Goal: Information Seeking & Learning: Check status

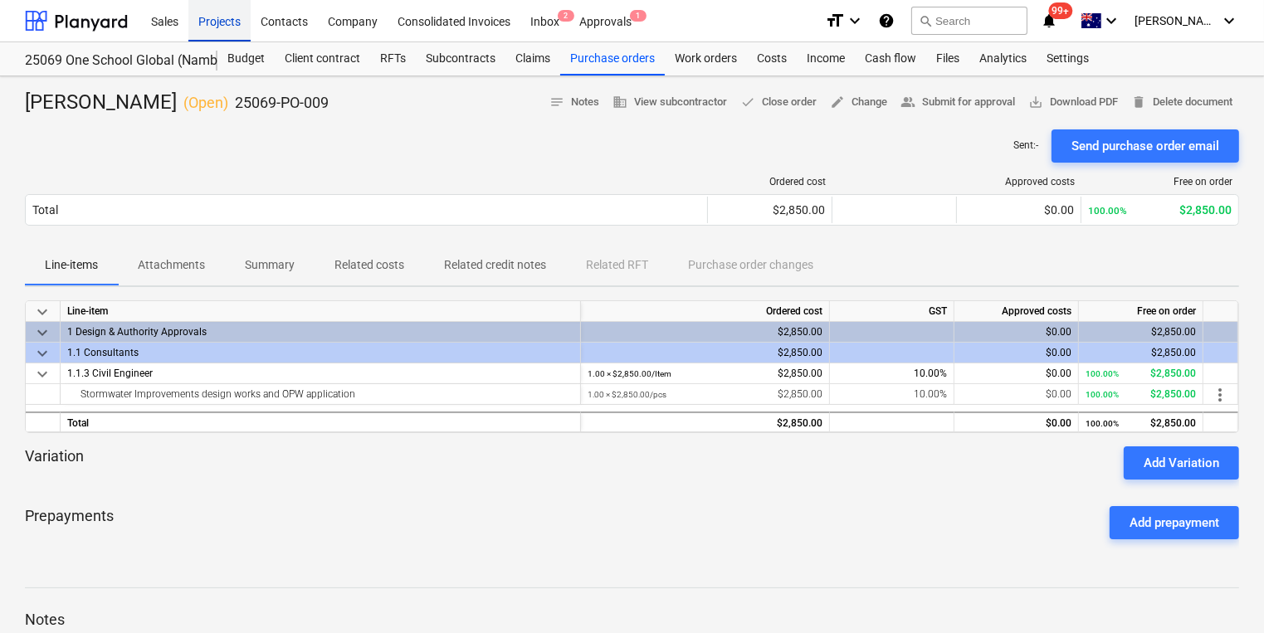
click at [208, 20] on div "Projects" at bounding box center [219, 20] width 62 height 42
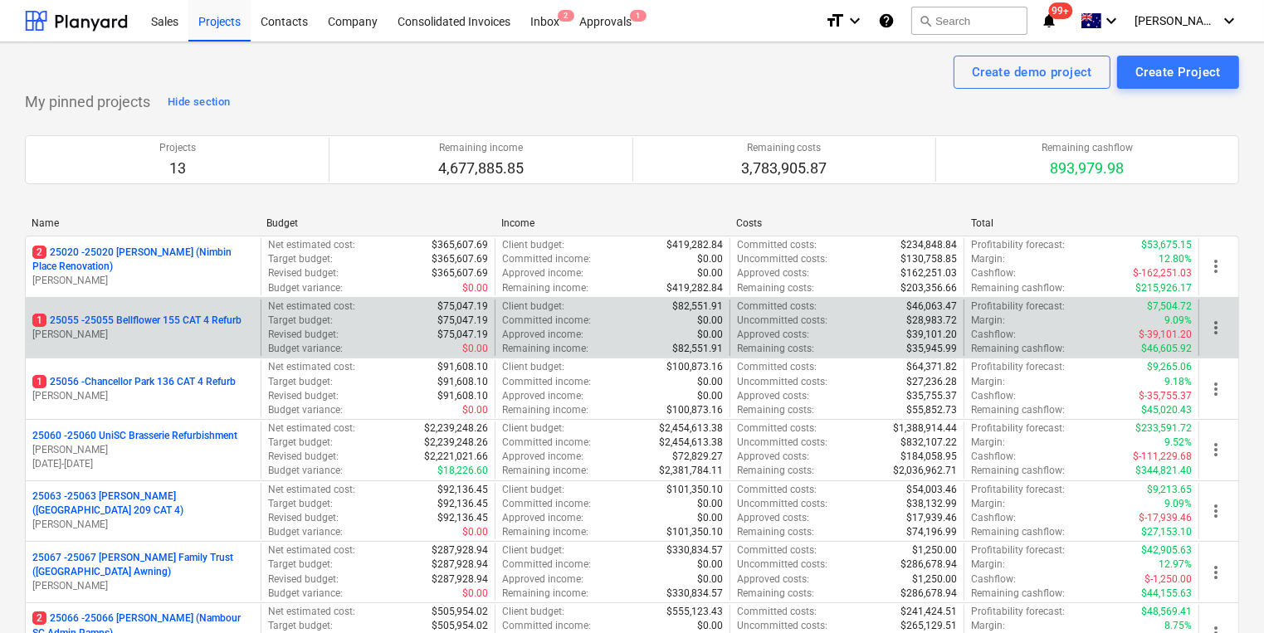
click at [159, 315] on p "1 25055 - 25055 Bellflower 155 CAT 4 Refurb" at bounding box center [136, 321] width 209 height 14
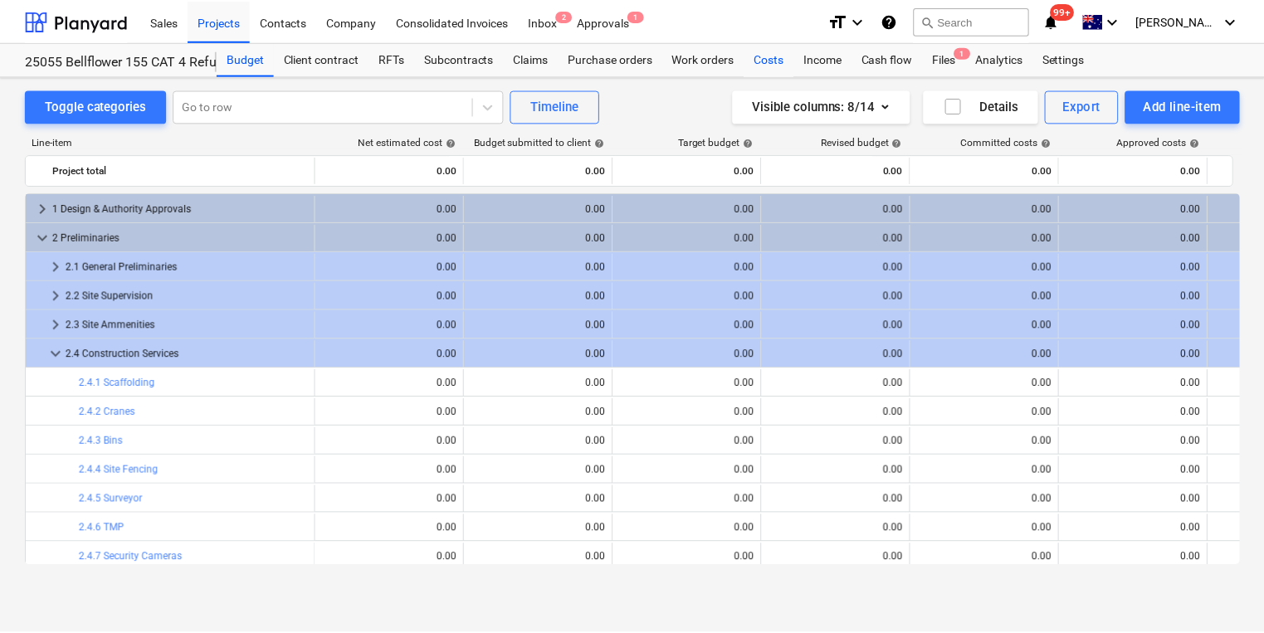
scroll to position [83, 0]
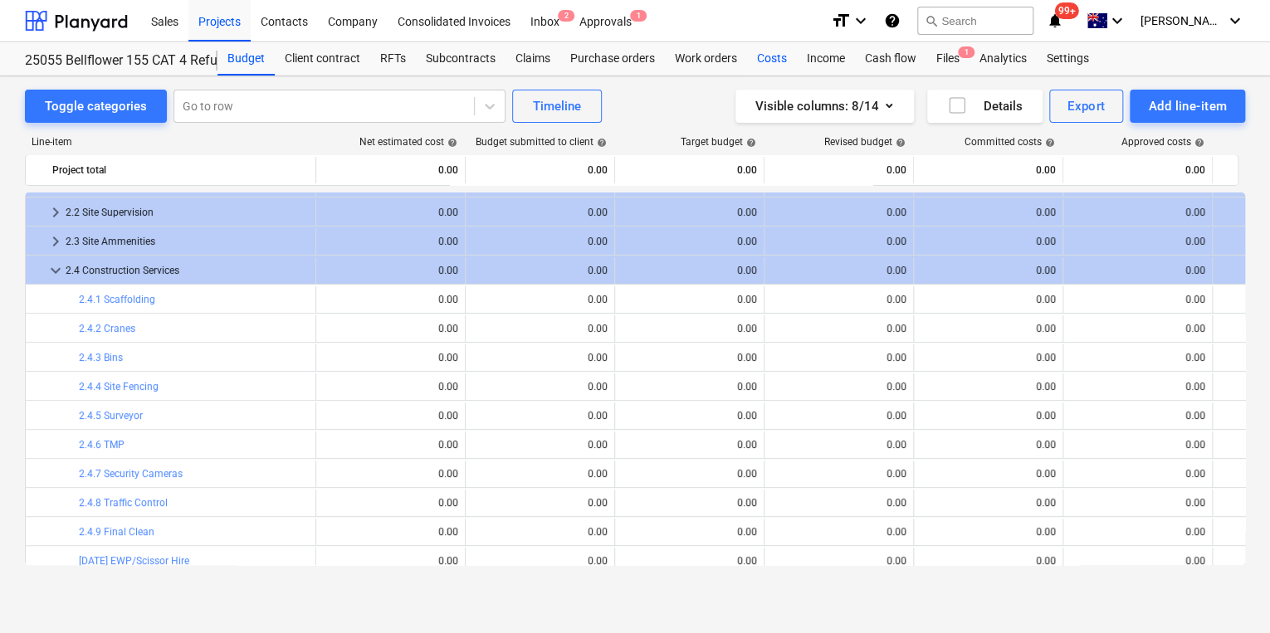
click at [773, 60] on div "Costs" at bounding box center [772, 58] width 50 height 33
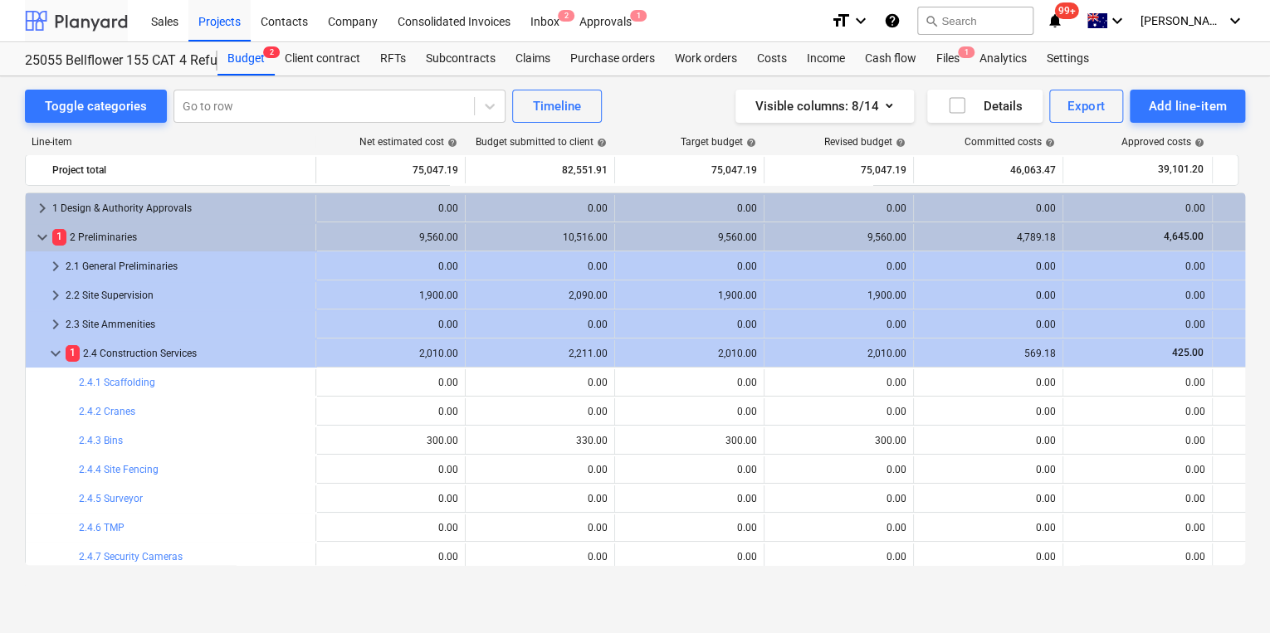
scroll to position [83, 0]
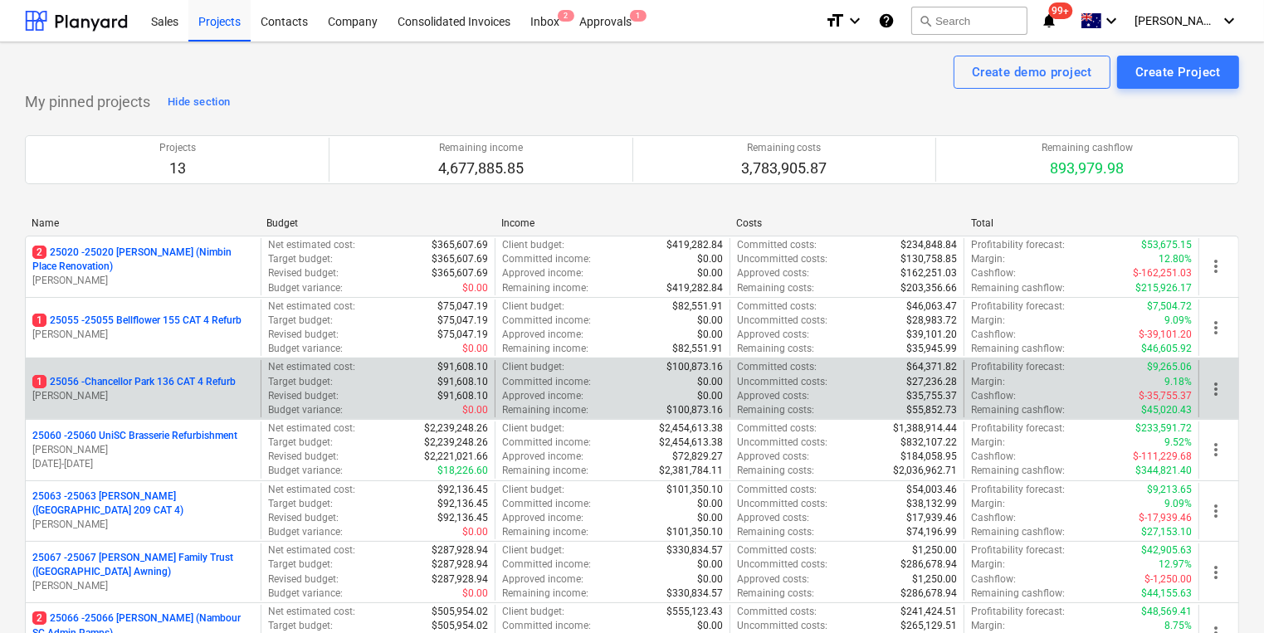
click at [158, 382] on p "1 25056 - [GEOGRAPHIC_DATA] 136 CAT 4 Refurb" at bounding box center [133, 382] width 203 height 14
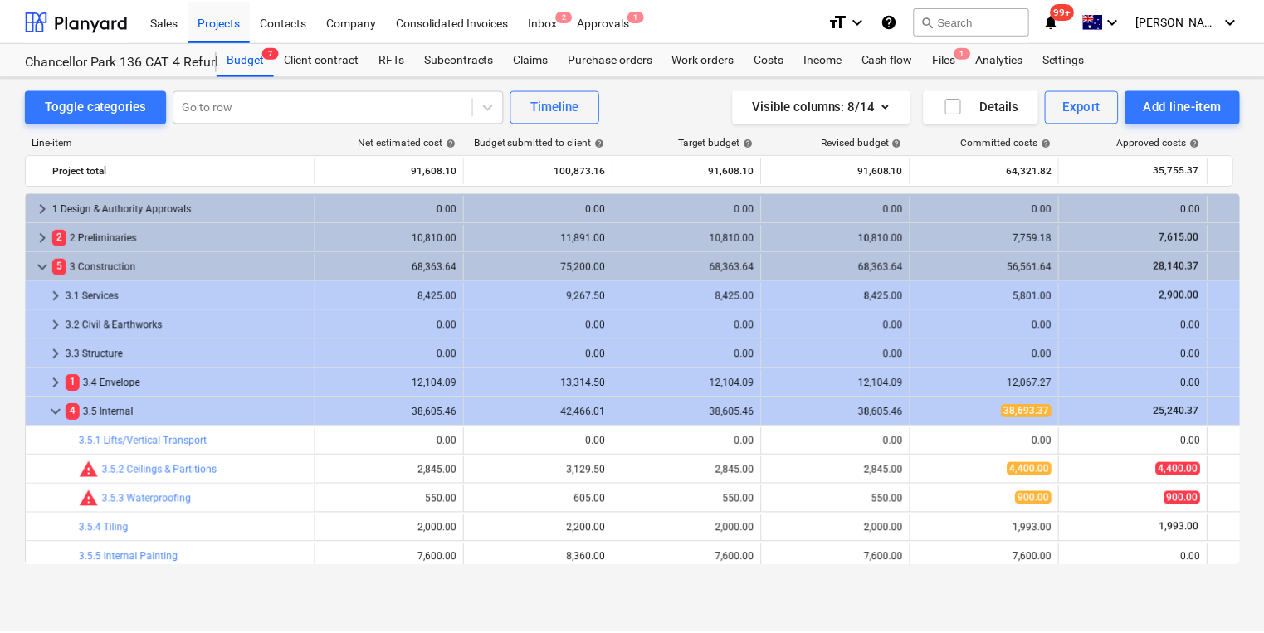
scroll to position [485, 0]
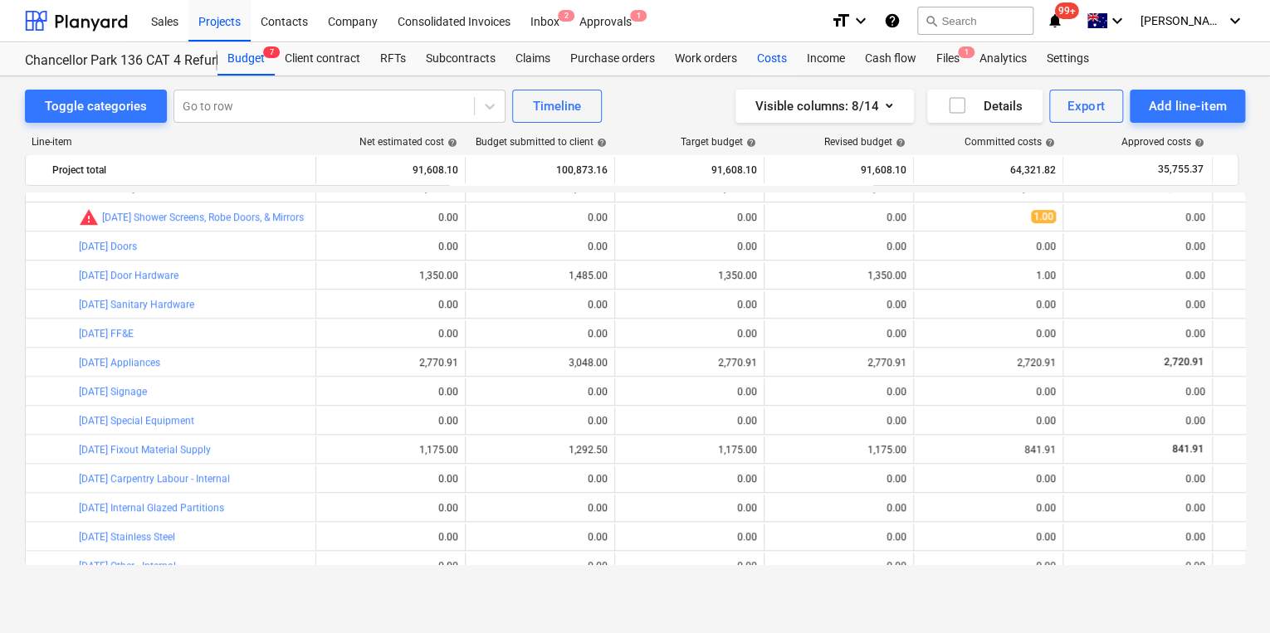
click at [775, 56] on div "Costs" at bounding box center [772, 58] width 50 height 33
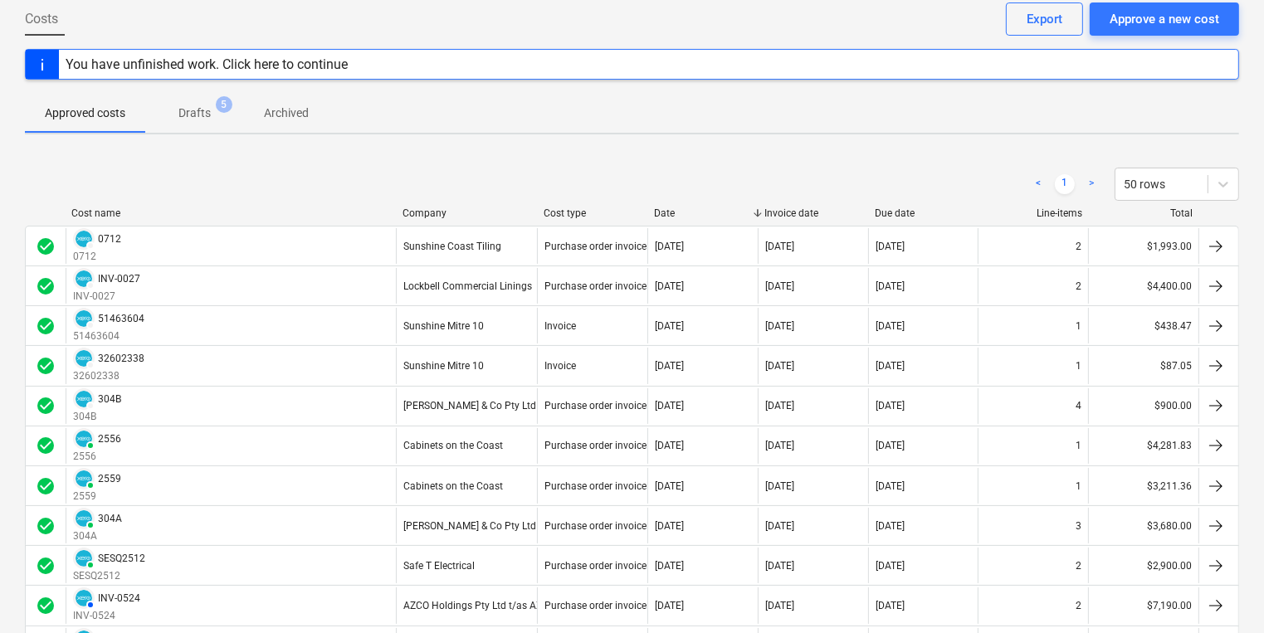
scroll to position [64, 0]
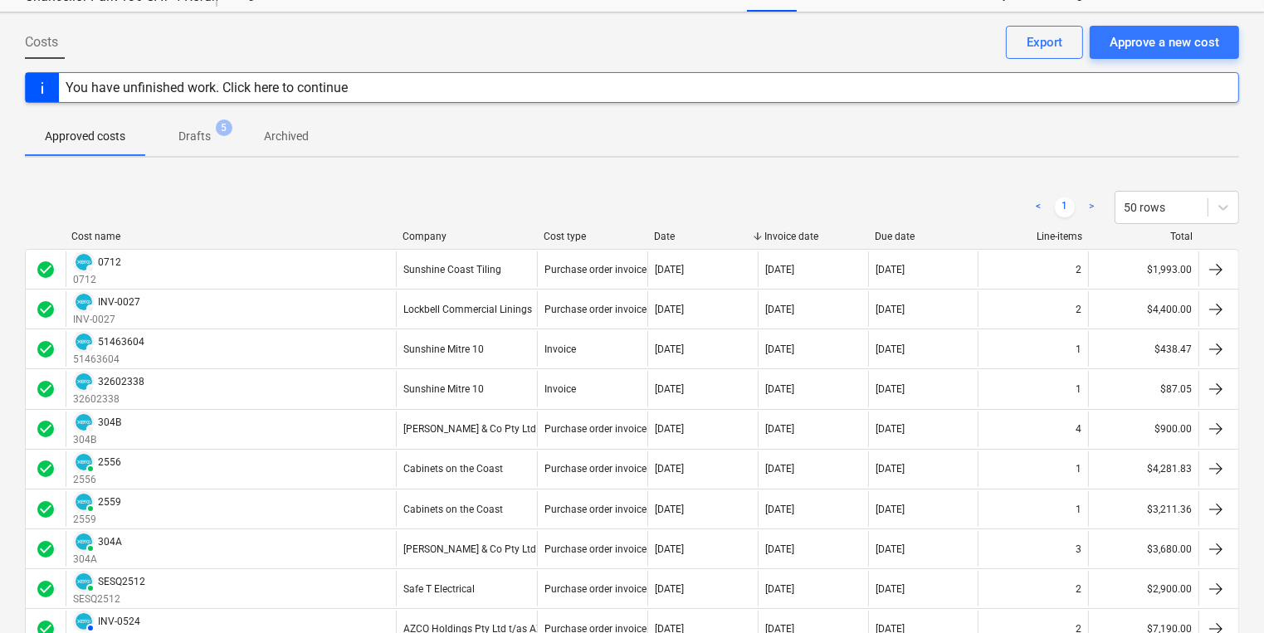
click at [213, 130] on span "Drafts 5" at bounding box center [194, 136] width 59 height 17
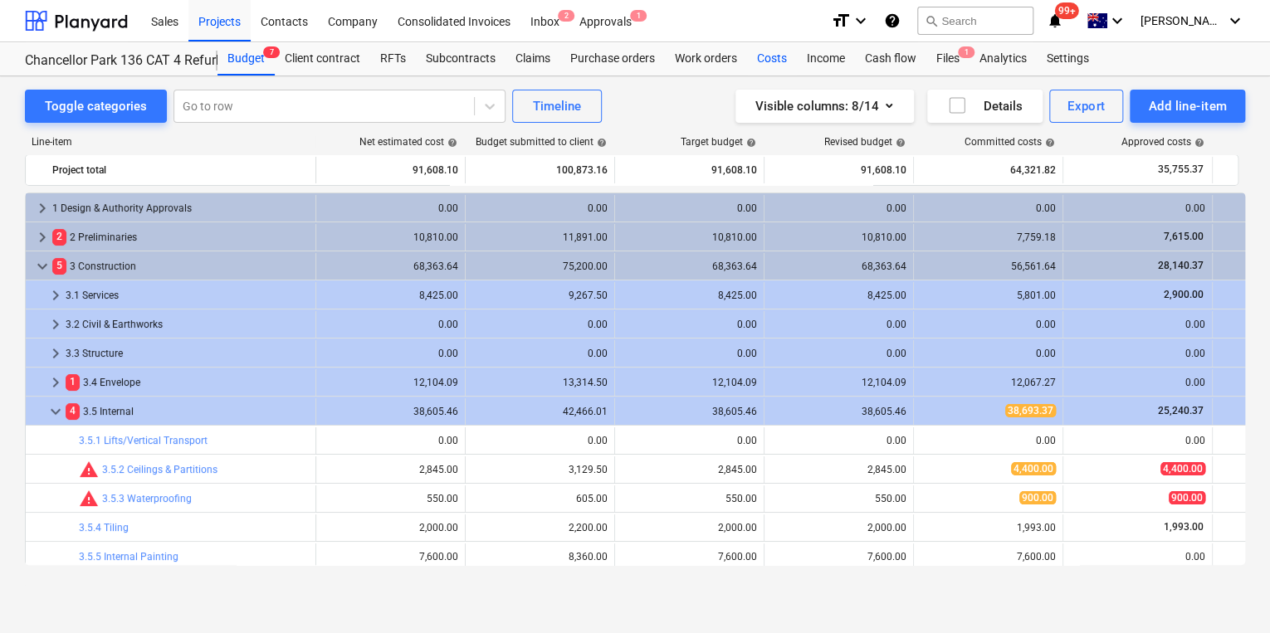
click at [777, 55] on div "Costs" at bounding box center [772, 58] width 50 height 33
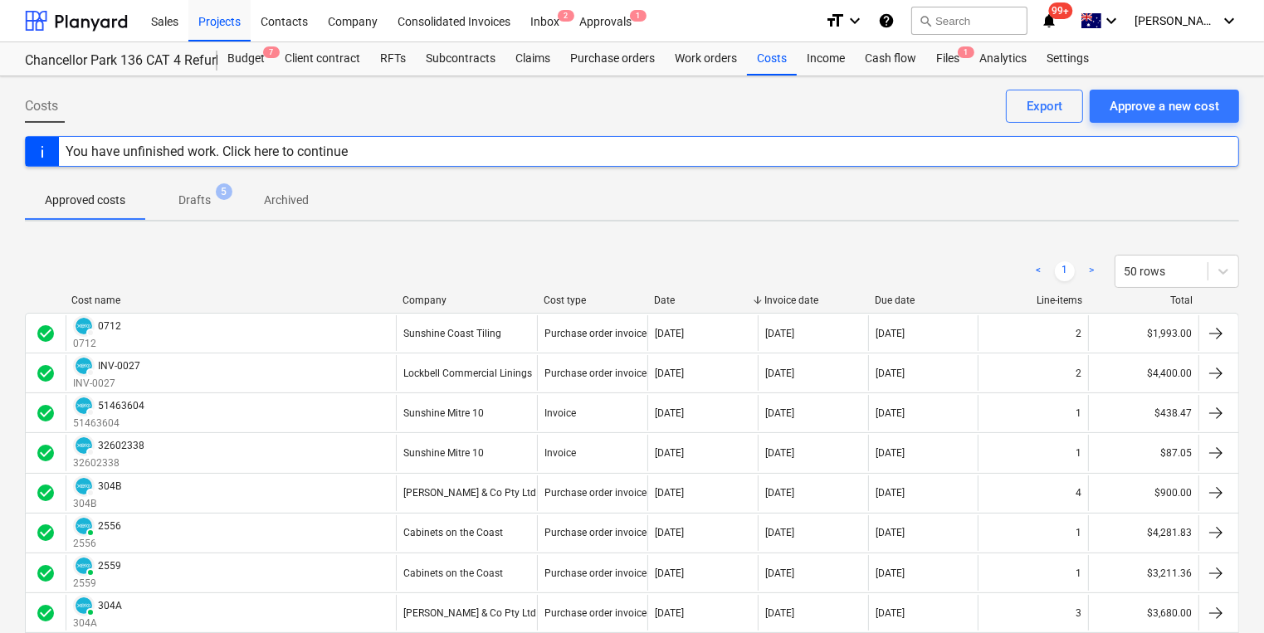
click at [221, 190] on span "5" at bounding box center [224, 191] width 17 height 17
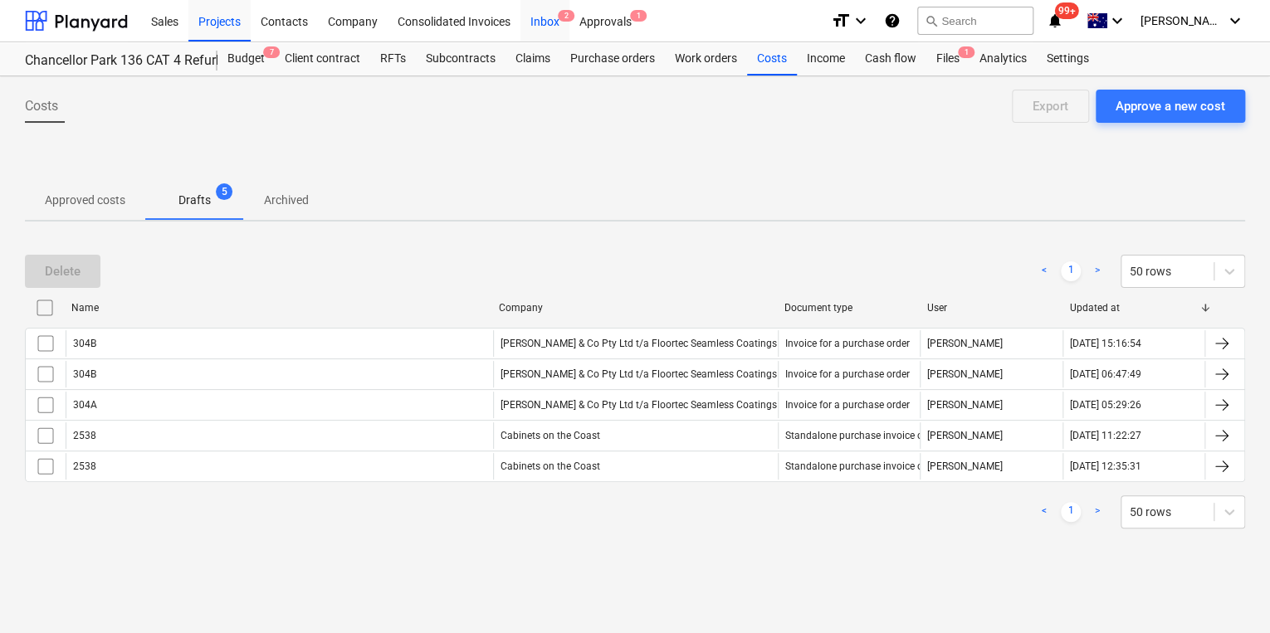
click at [549, 23] on div "Inbox 2" at bounding box center [545, 20] width 49 height 42
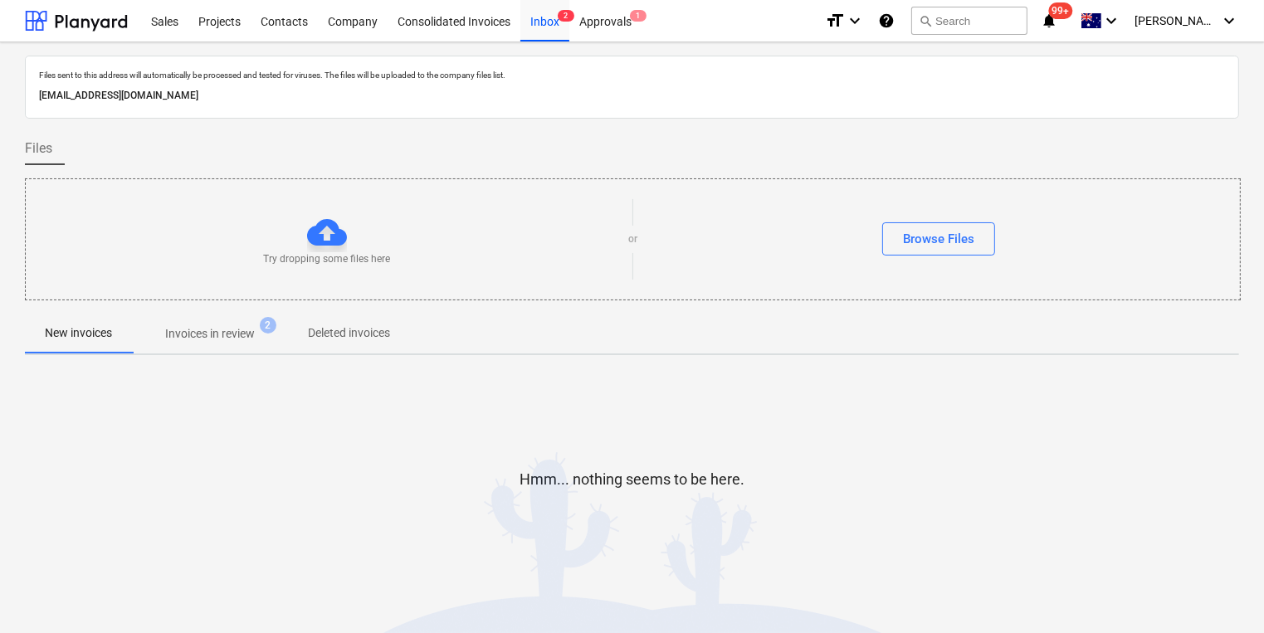
click at [172, 333] on p "Invoices in review" at bounding box center [210, 333] width 90 height 17
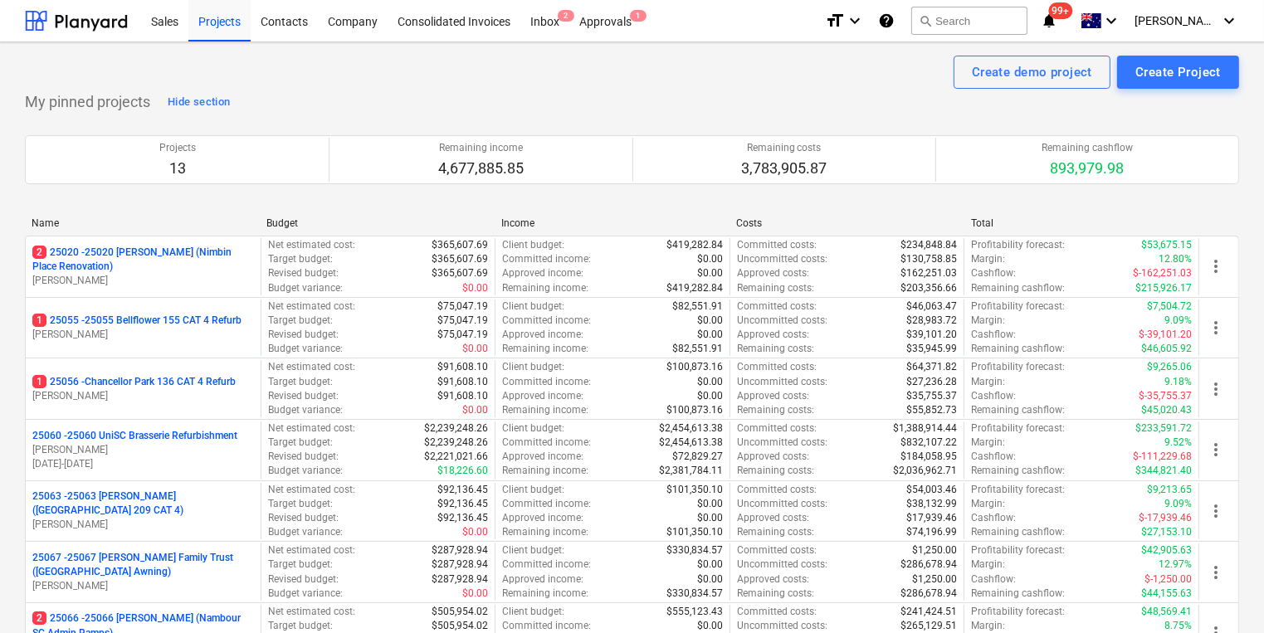
click at [222, 501] on p "25063 - 25063 [PERSON_NAME] ([GEOGRAPHIC_DATA] 209 CAT 4)" at bounding box center [143, 504] width 222 height 28
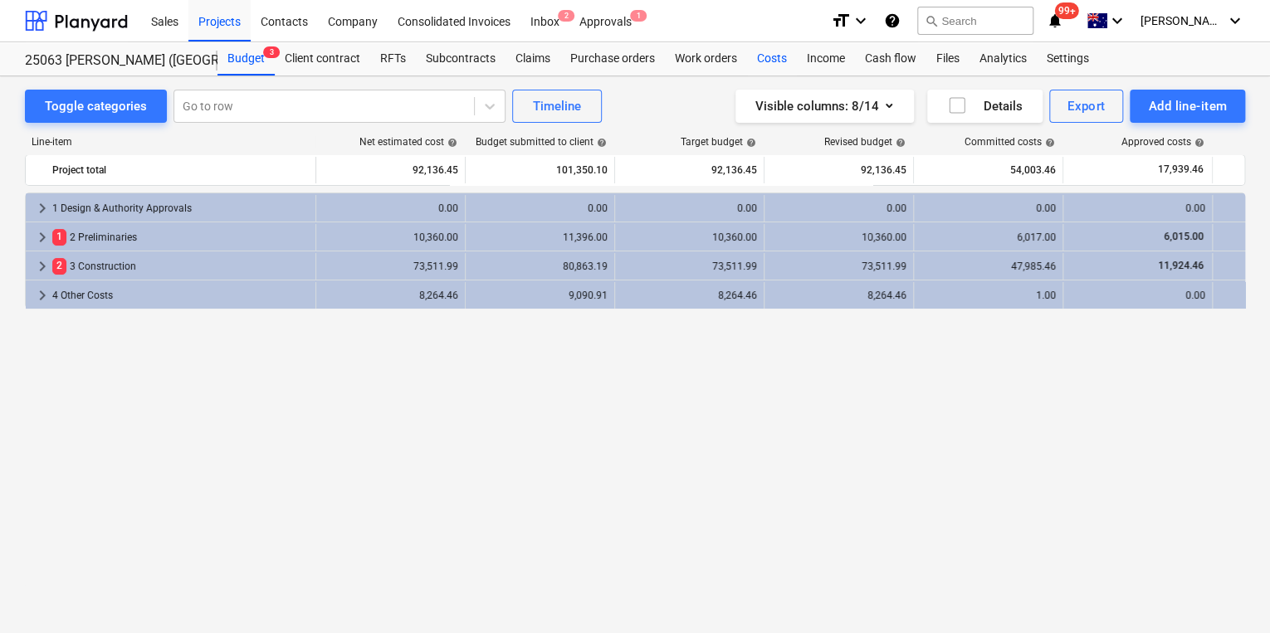
click at [767, 58] on div "Costs" at bounding box center [772, 58] width 50 height 33
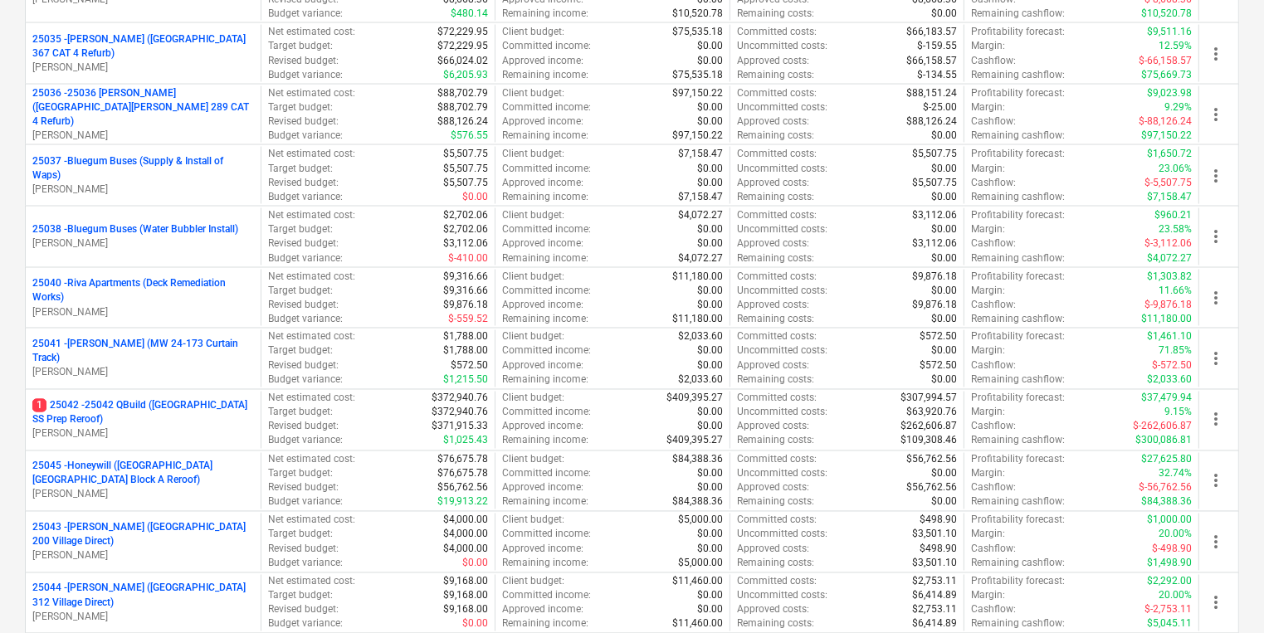
scroll to position [2856, 0]
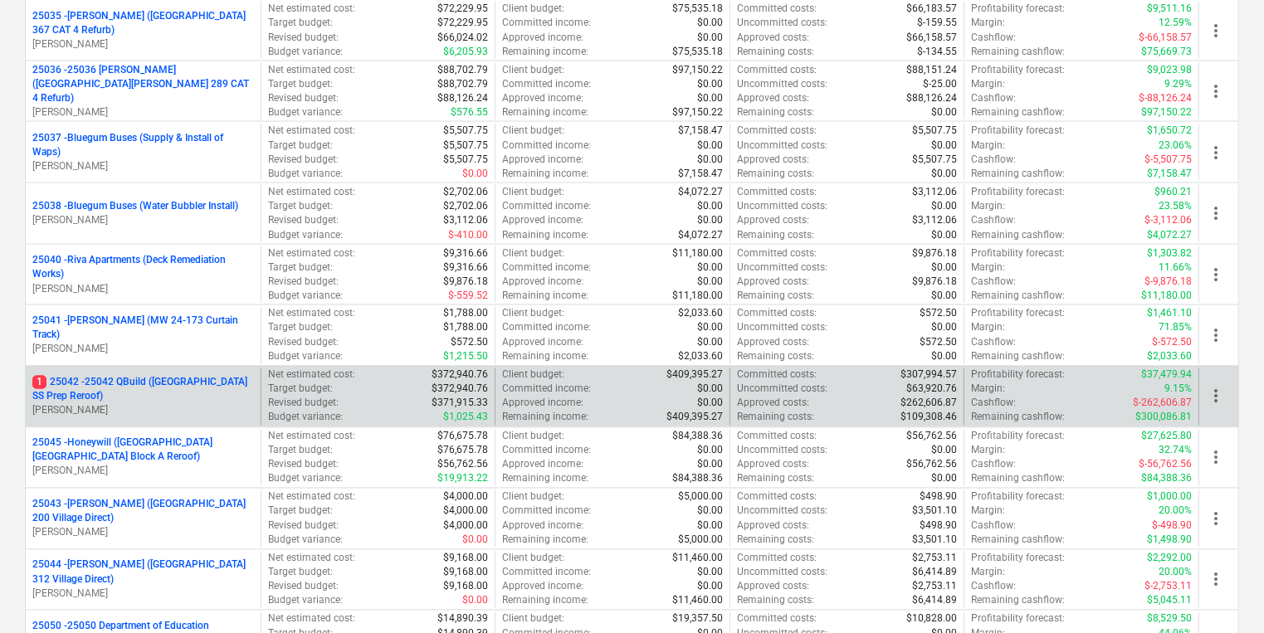
click at [183, 382] on p "1 25042 - 25042 QBuild ([GEOGRAPHIC_DATA] SS Prep Reroof)" at bounding box center [143, 390] width 222 height 28
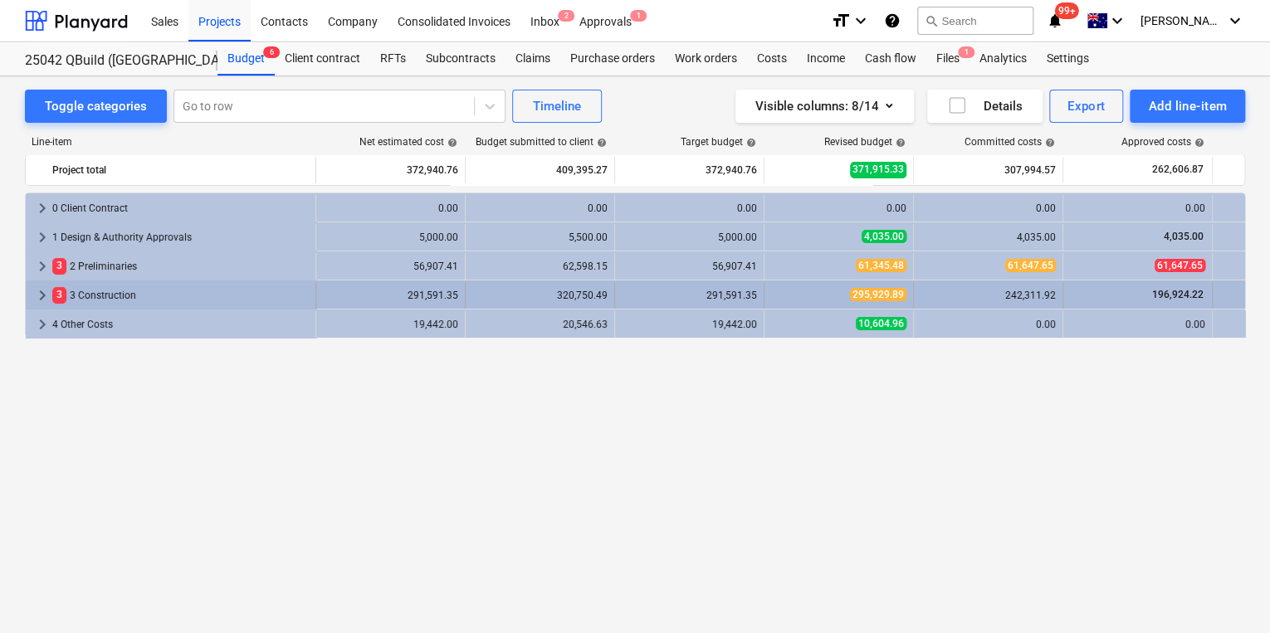
click at [40, 297] on span "keyboard_arrow_right" at bounding box center [42, 296] width 20 height 20
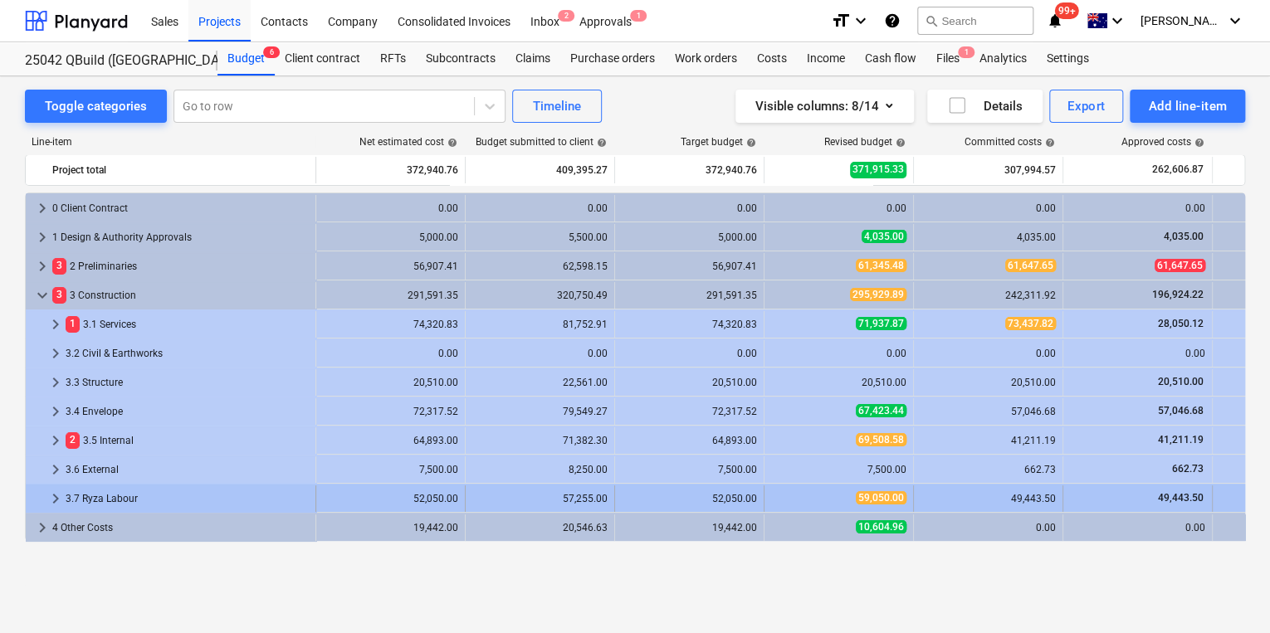
click at [51, 497] on span "keyboard_arrow_right" at bounding box center [56, 499] width 20 height 20
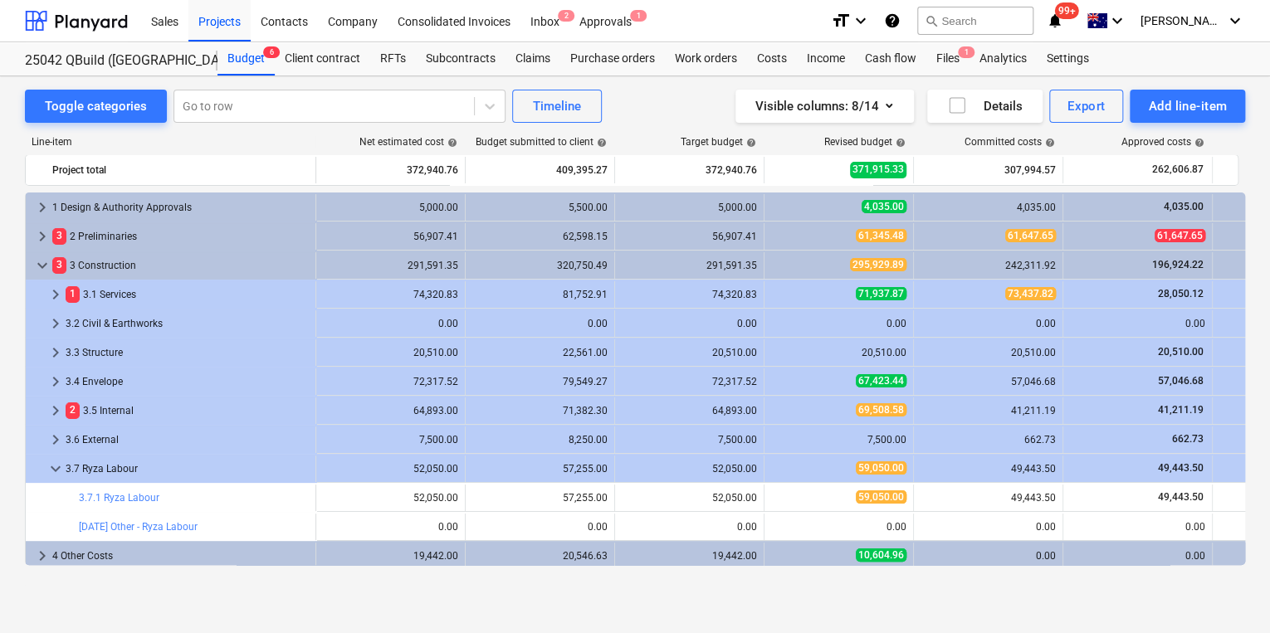
scroll to position [34, 0]
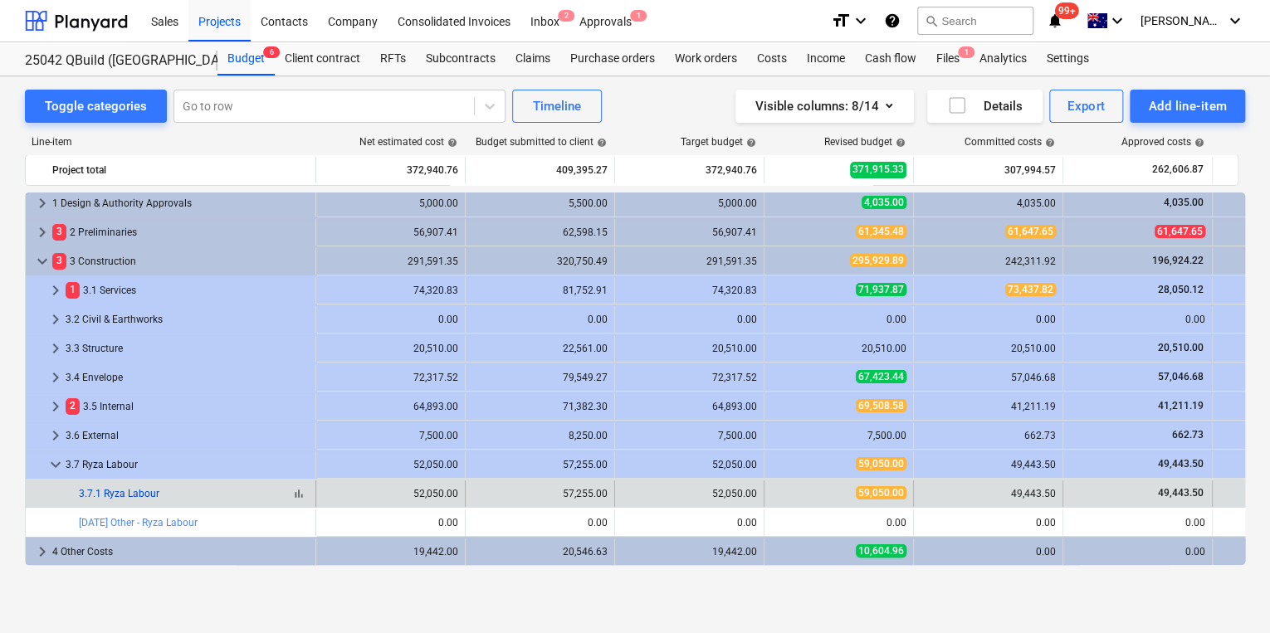
click at [131, 495] on link "3.7.1 Ryza Labour" at bounding box center [119, 494] width 81 height 12
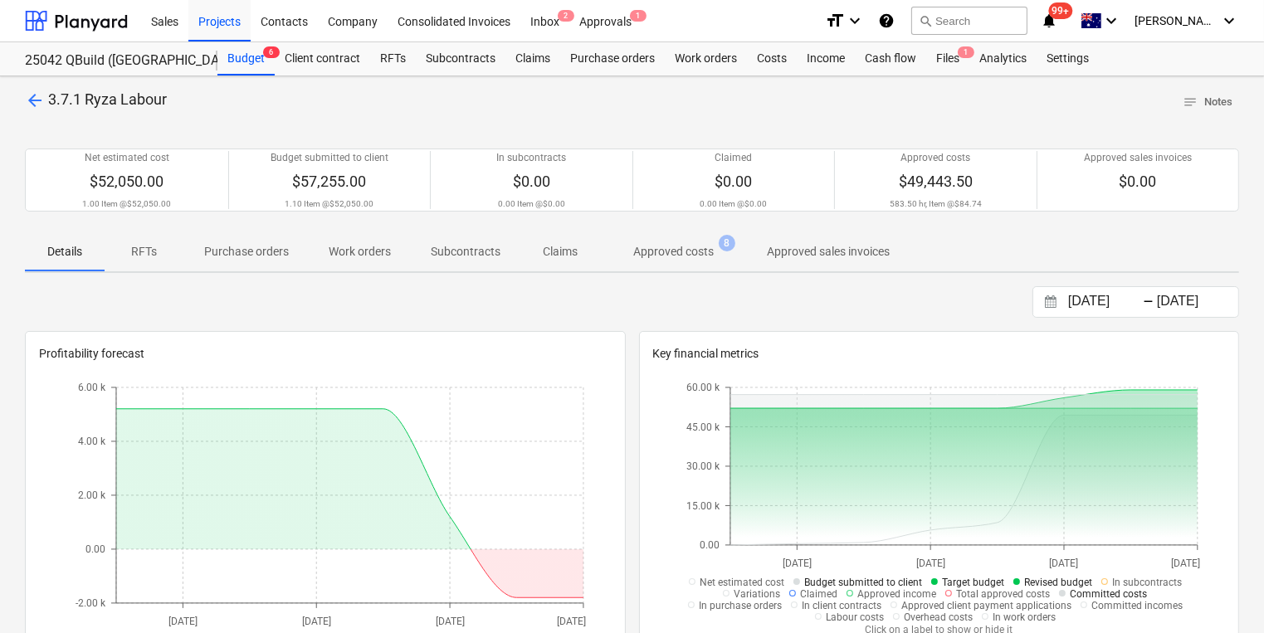
click at [677, 255] on p "Approved costs" at bounding box center [673, 251] width 81 height 17
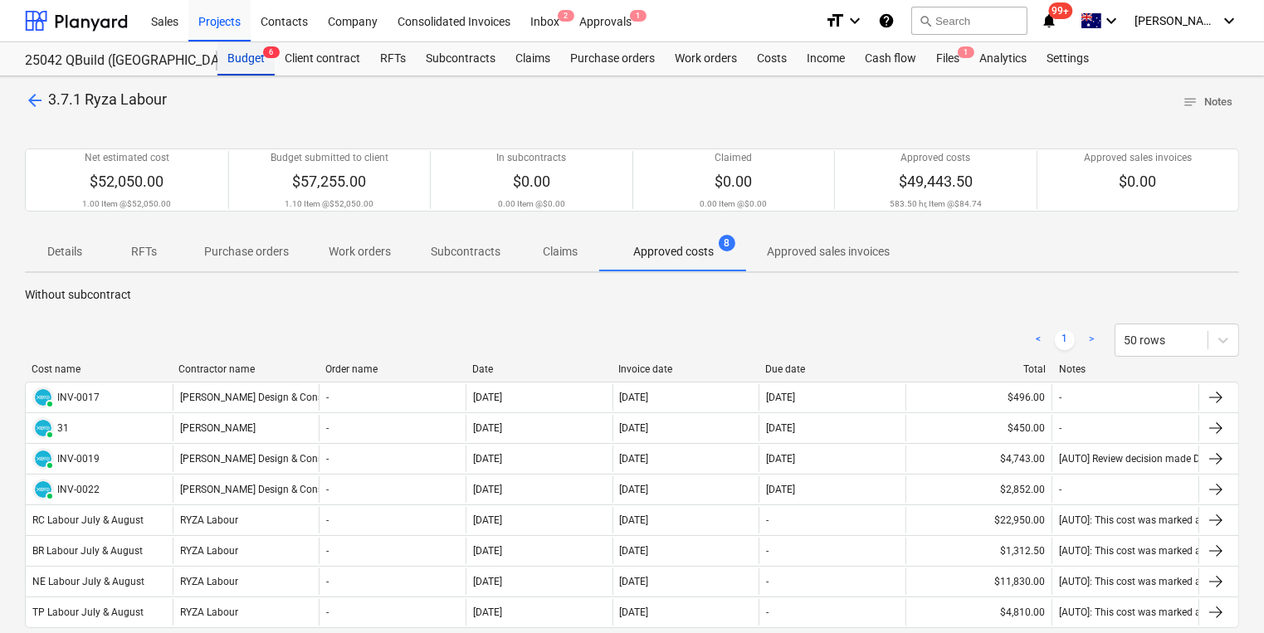
click at [256, 60] on div "Budget 6" at bounding box center [246, 58] width 57 height 33
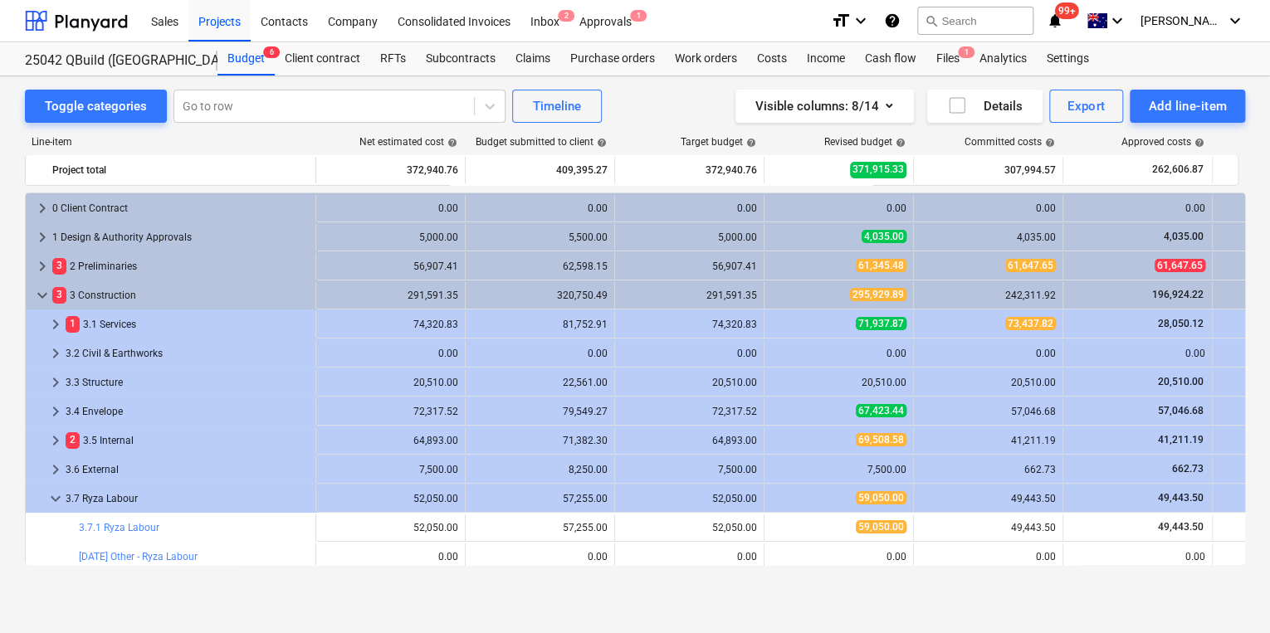
scroll to position [33, 0]
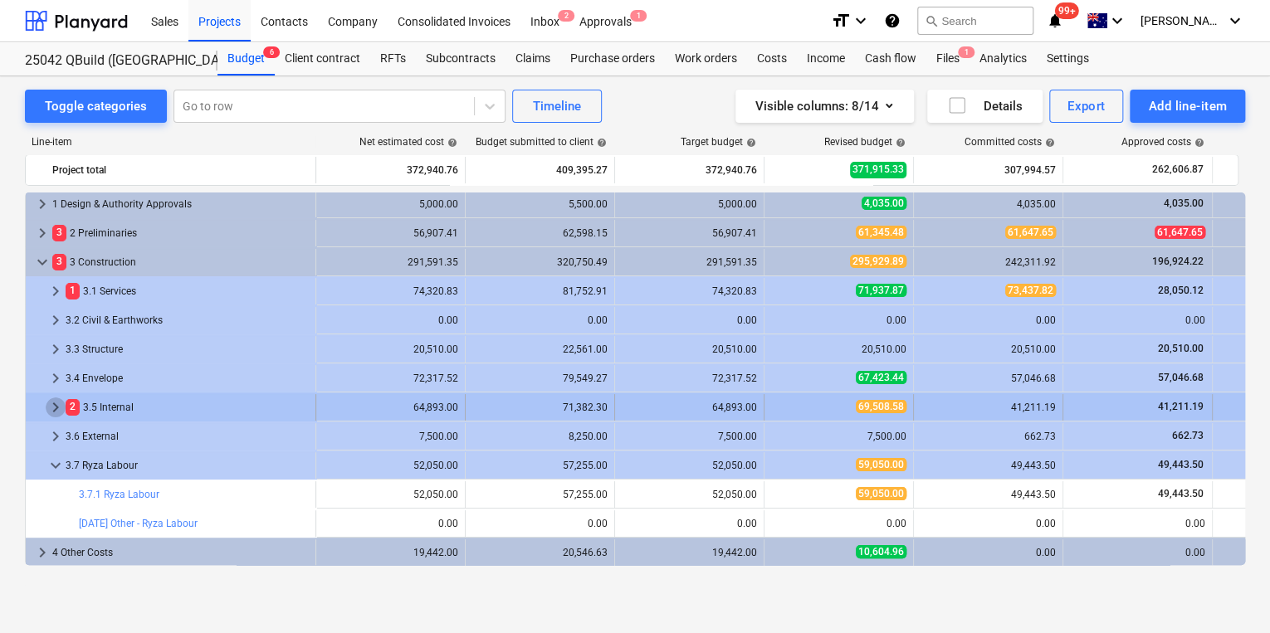
click at [52, 404] on span "keyboard_arrow_right" at bounding box center [56, 408] width 20 height 20
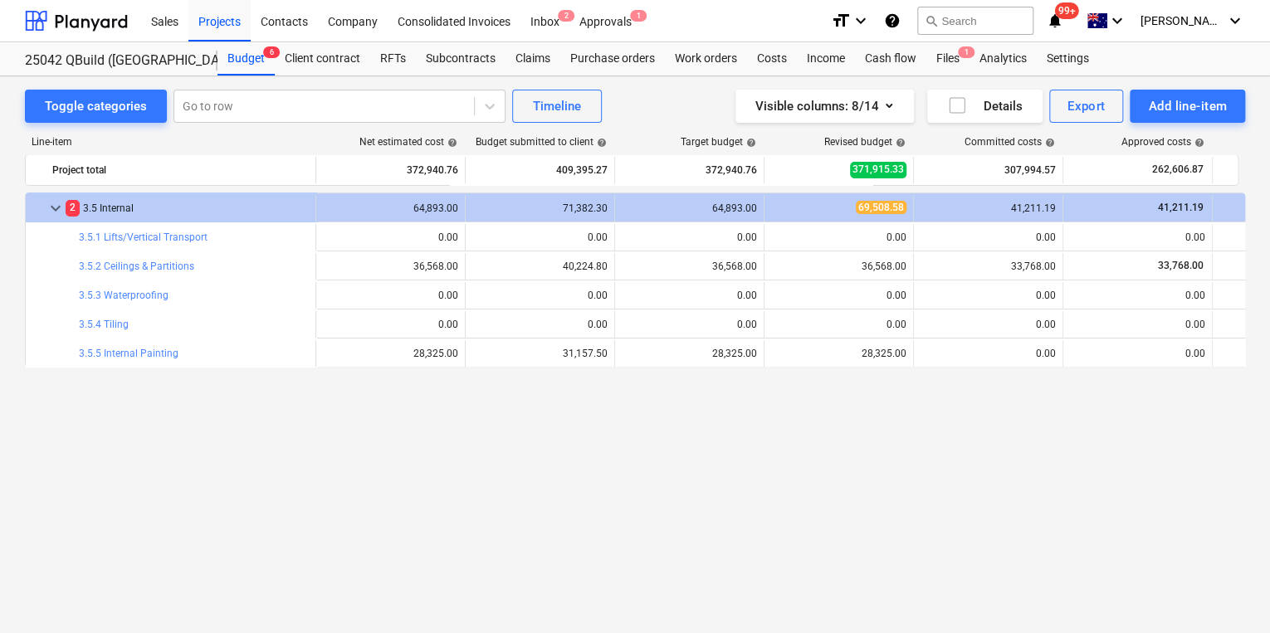
scroll to position [0, 0]
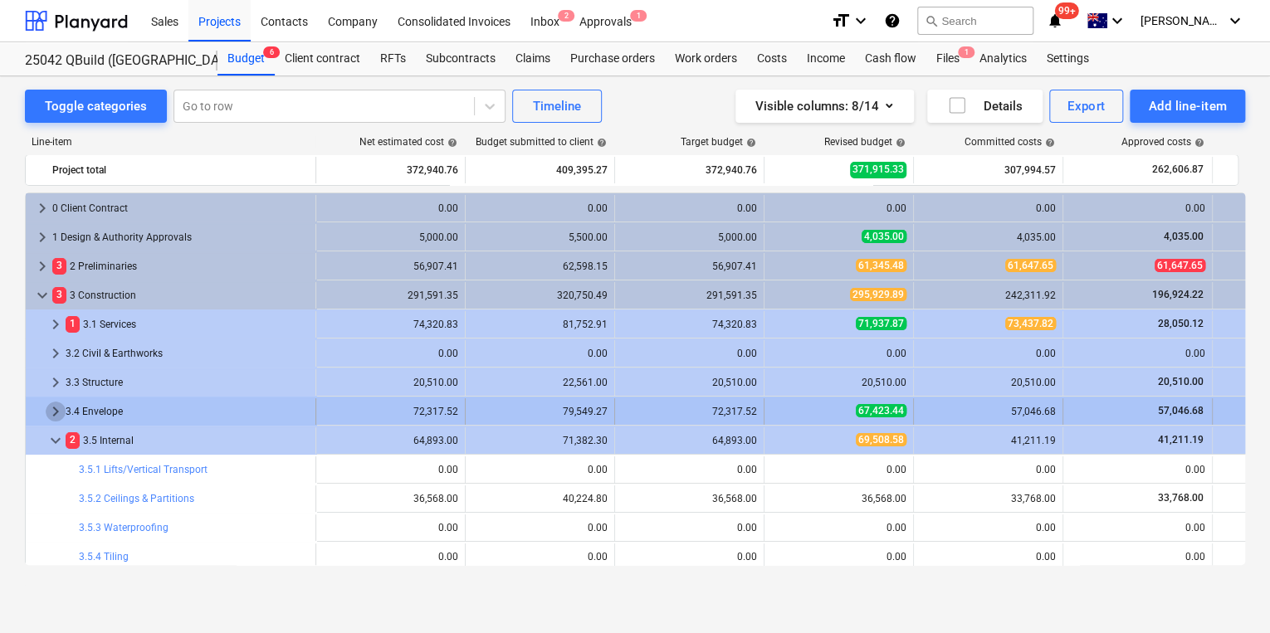
click at [51, 409] on span "keyboard_arrow_right" at bounding box center [56, 412] width 20 height 20
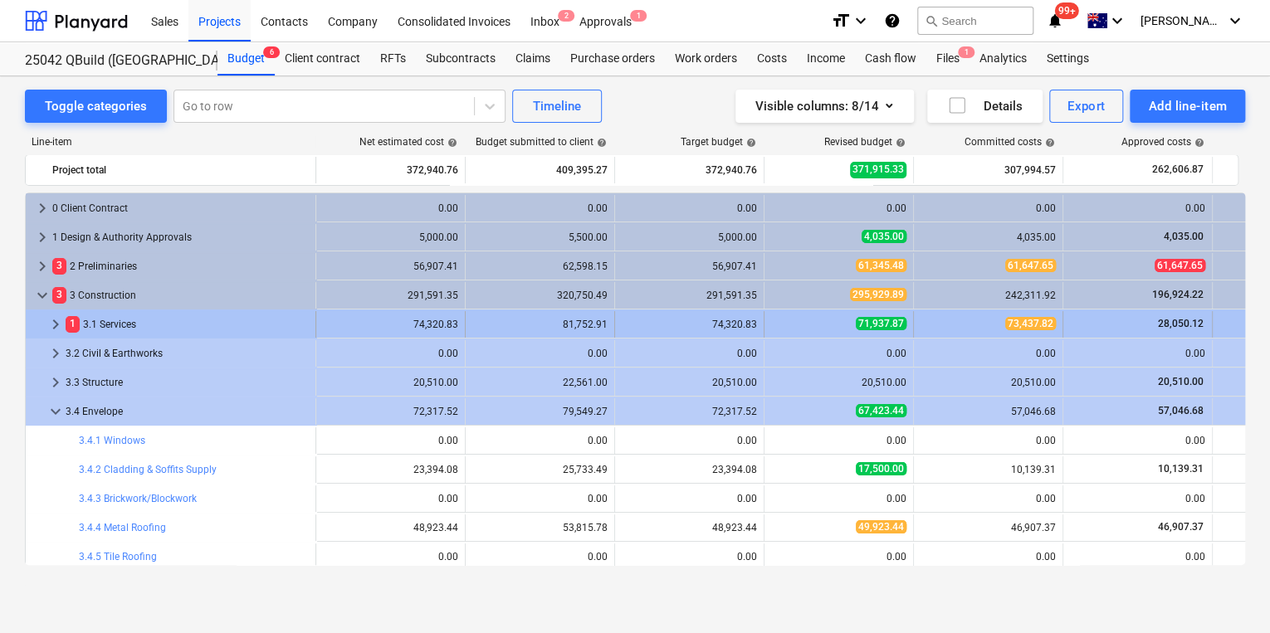
click at [50, 322] on span "keyboard_arrow_right" at bounding box center [56, 325] width 20 height 20
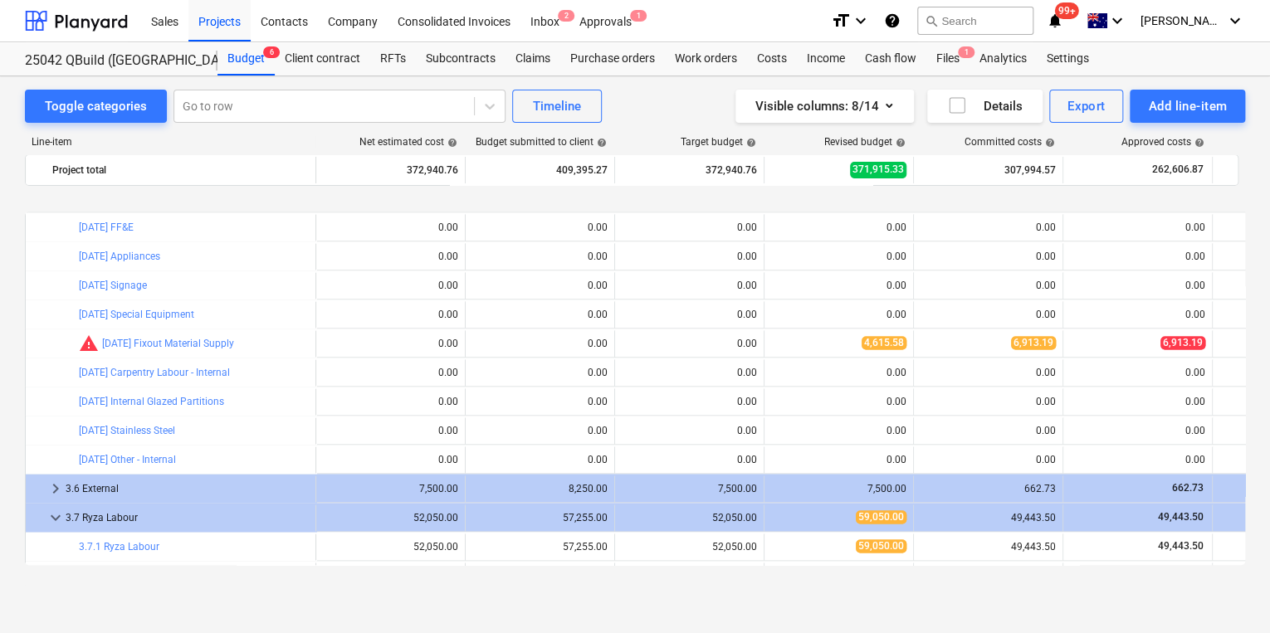
scroll to position [1225, 0]
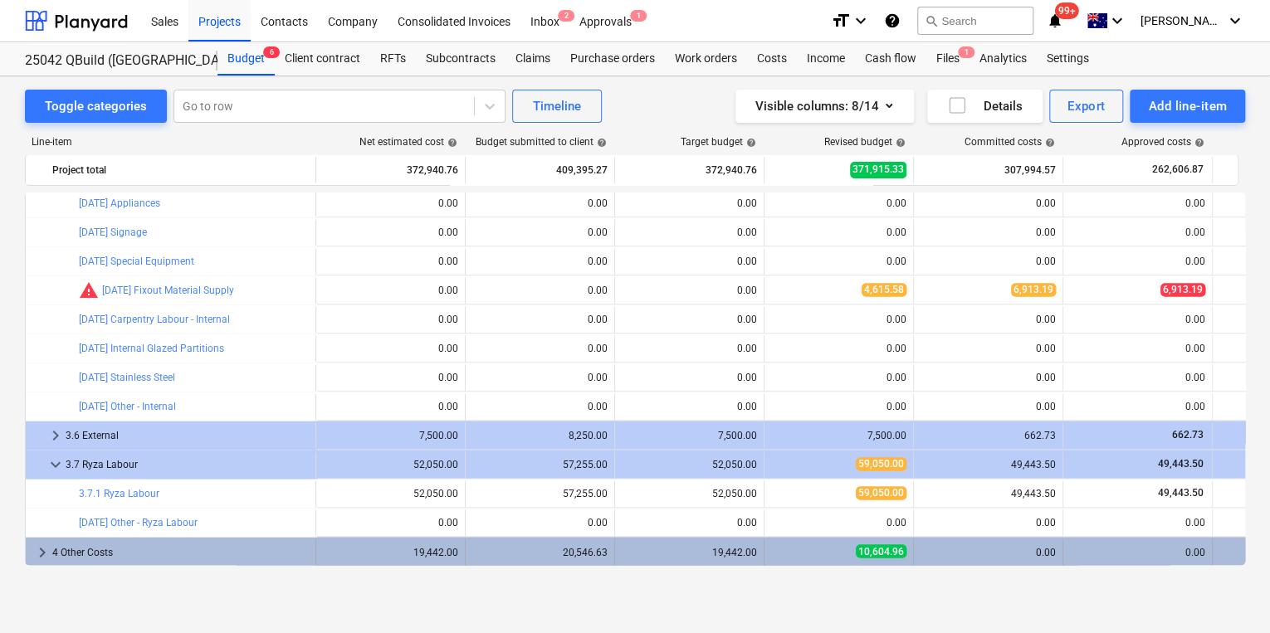
click at [41, 551] on span "keyboard_arrow_right" at bounding box center [42, 552] width 20 height 20
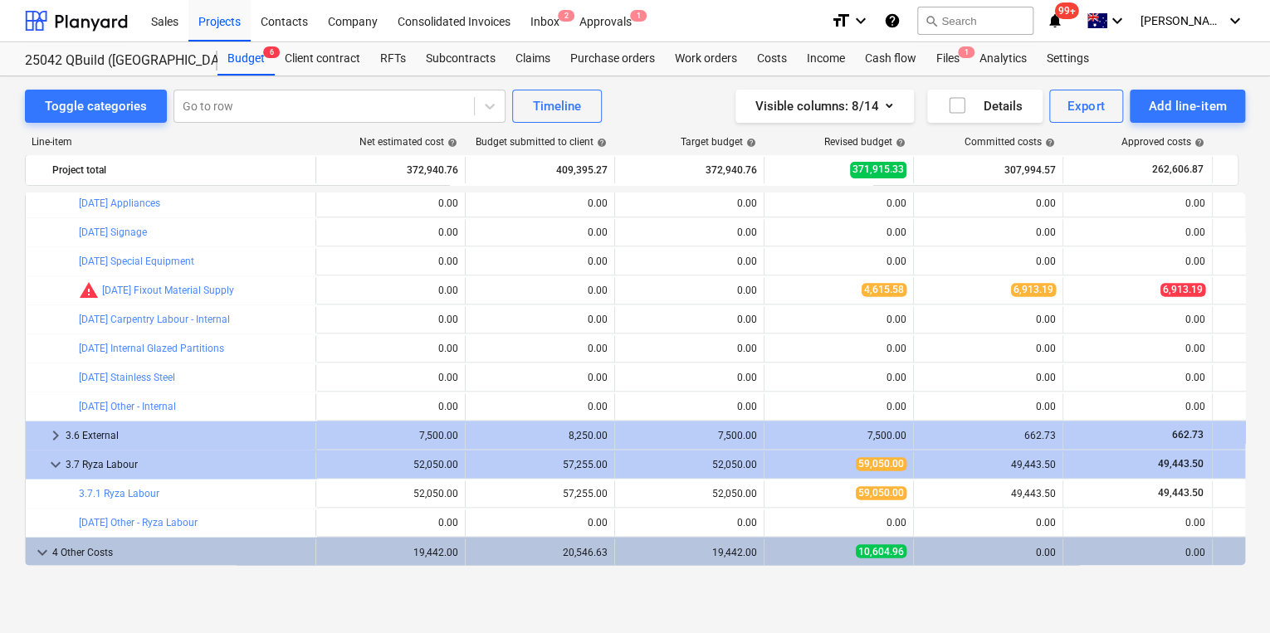
scroll to position [1342, 0]
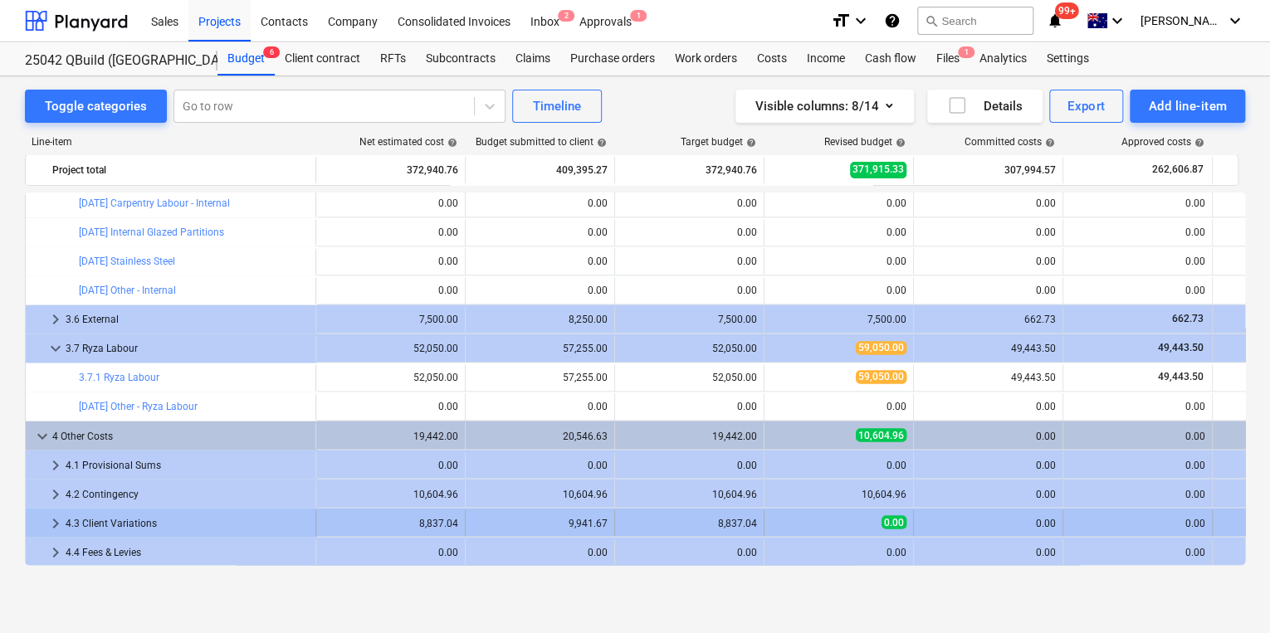
click at [53, 521] on span "keyboard_arrow_right" at bounding box center [56, 523] width 20 height 20
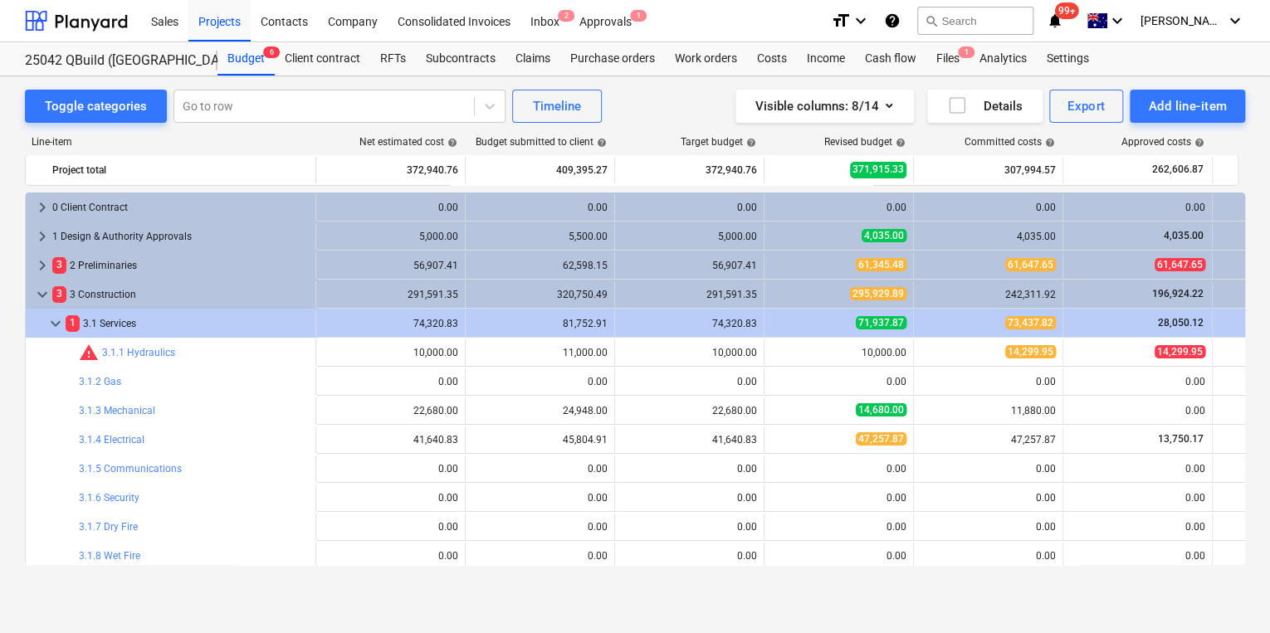
scroll to position [0, 0]
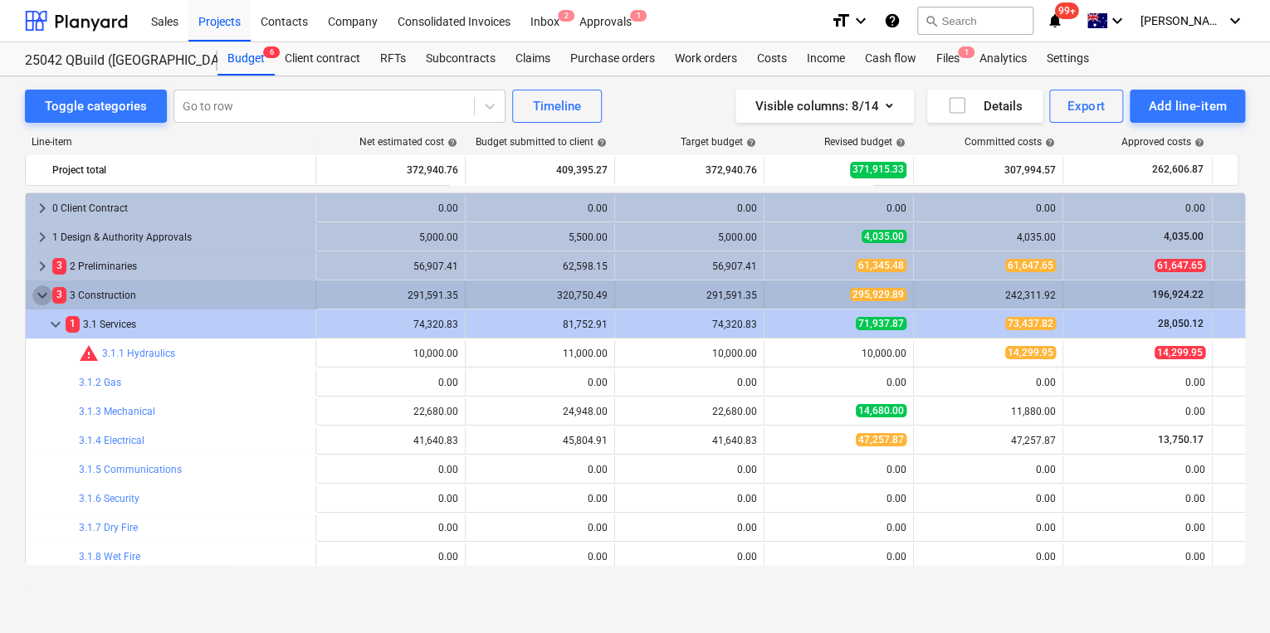
click at [45, 294] on span "keyboard_arrow_down" at bounding box center [42, 296] width 20 height 20
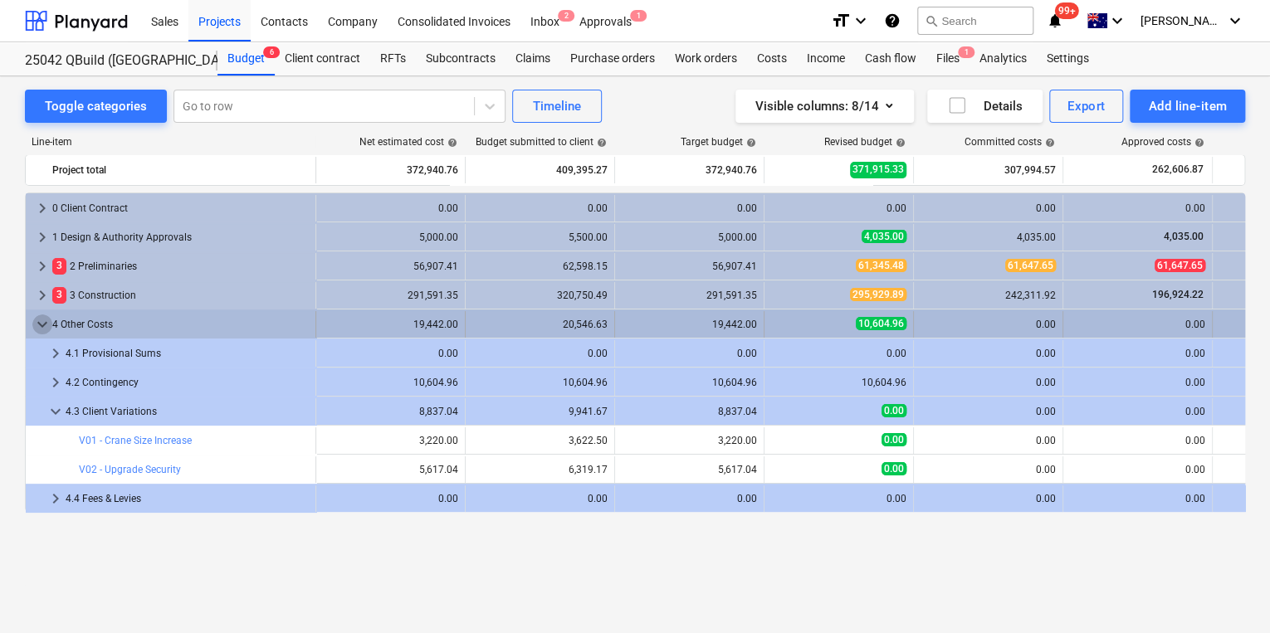
click at [45, 325] on span "keyboard_arrow_down" at bounding box center [42, 325] width 20 height 20
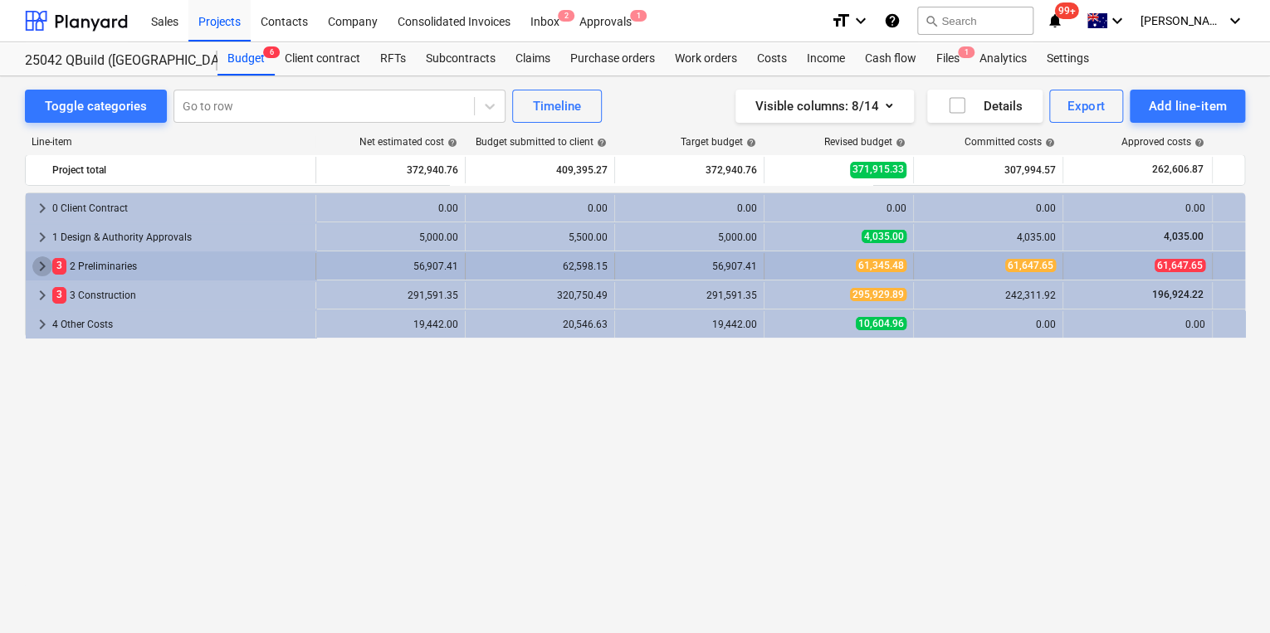
click at [45, 266] on span "keyboard_arrow_right" at bounding box center [42, 267] width 20 height 20
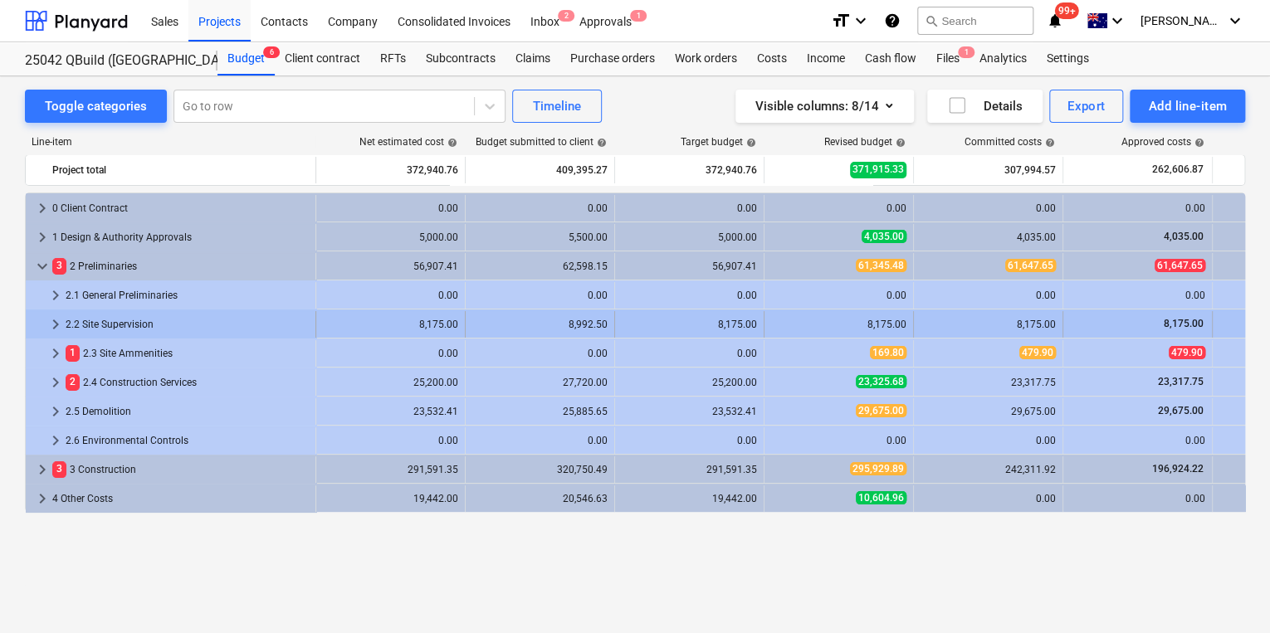
click at [52, 325] on span "keyboard_arrow_right" at bounding box center [56, 325] width 20 height 20
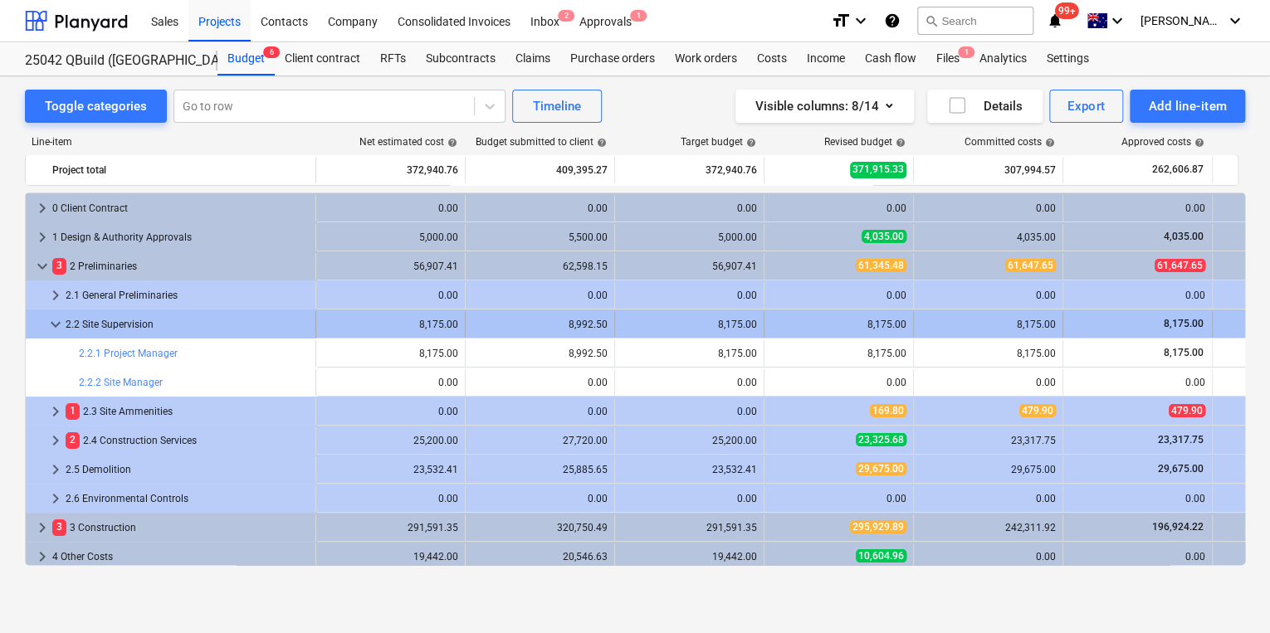
click at [52, 325] on span "keyboard_arrow_down" at bounding box center [56, 325] width 20 height 20
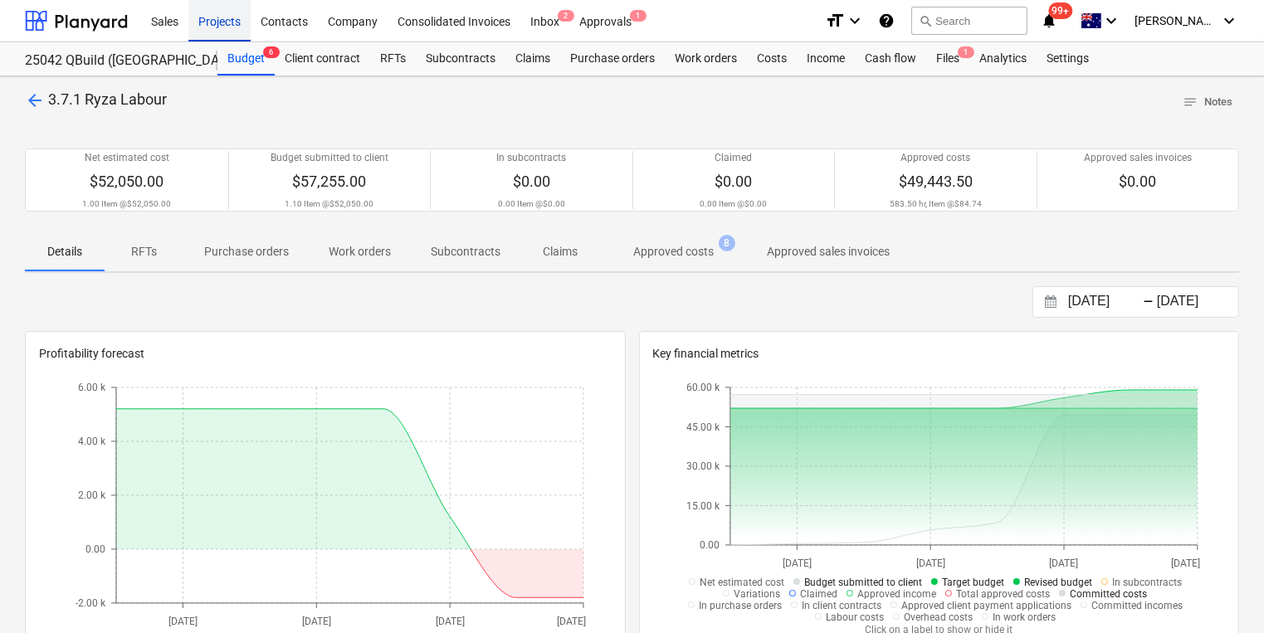
click at [218, 23] on div "Projects" at bounding box center [219, 20] width 62 height 42
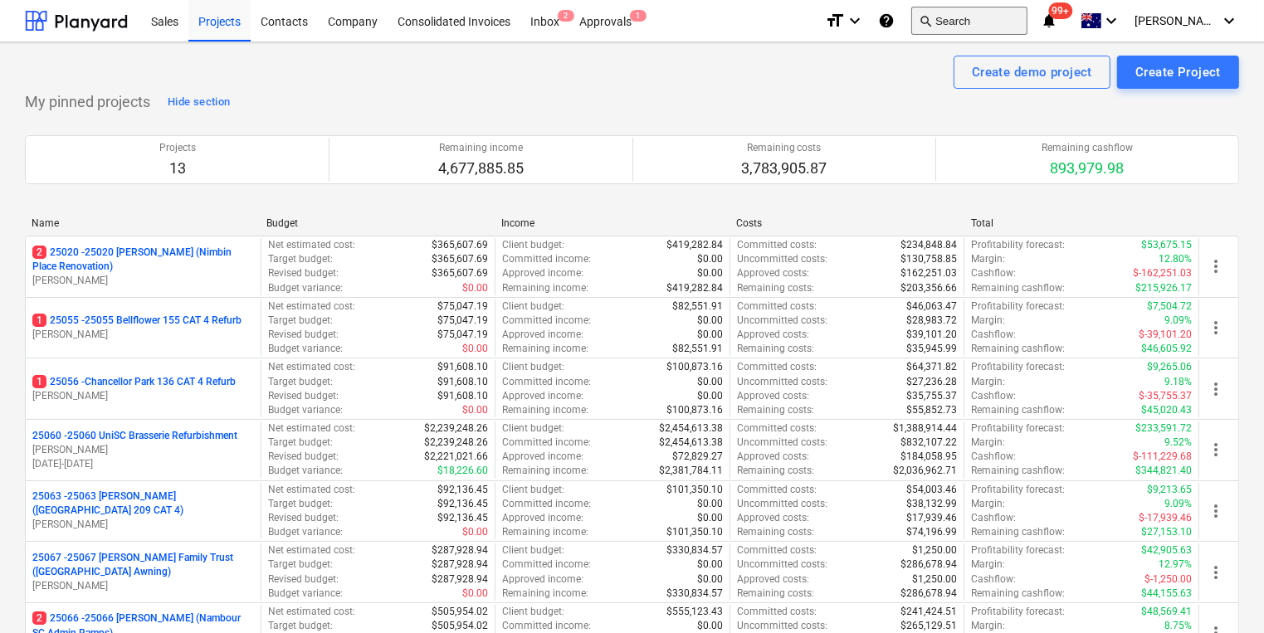
click at [1007, 22] on button "search Search" at bounding box center [970, 21] width 116 height 28
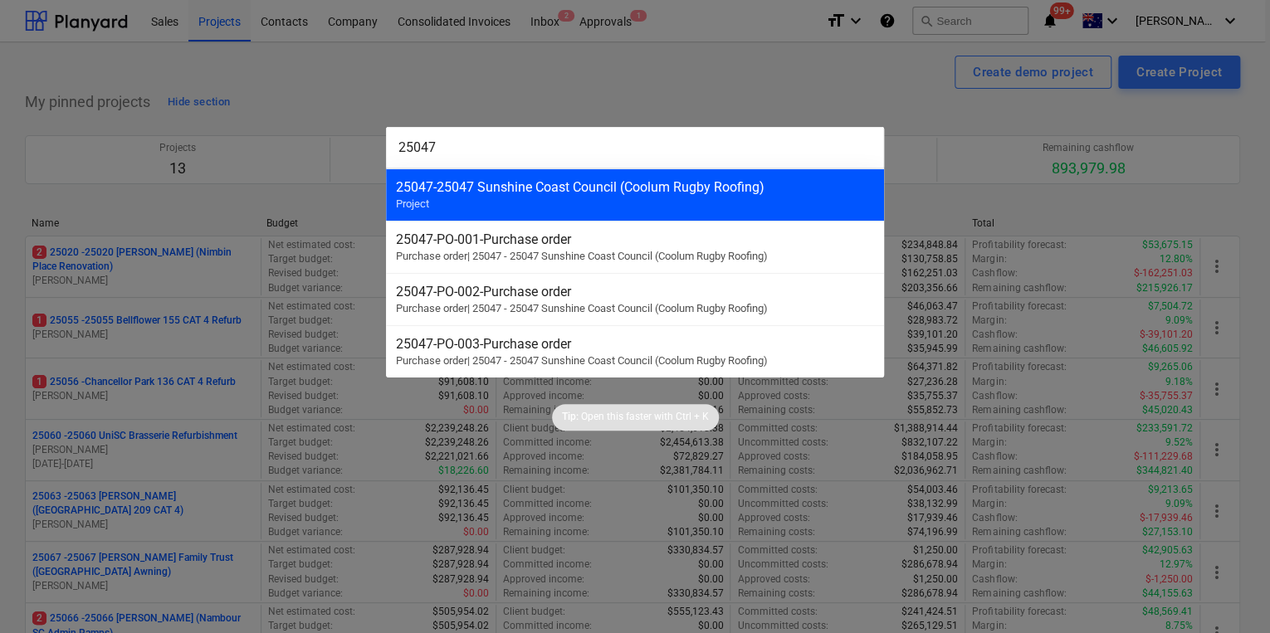
type input "25047"
click at [643, 183] on div "25047 - 25047 Sunshine Coast Council (Coolum Rugby Roofing)" at bounding box center [635, 187] width 478 height 16
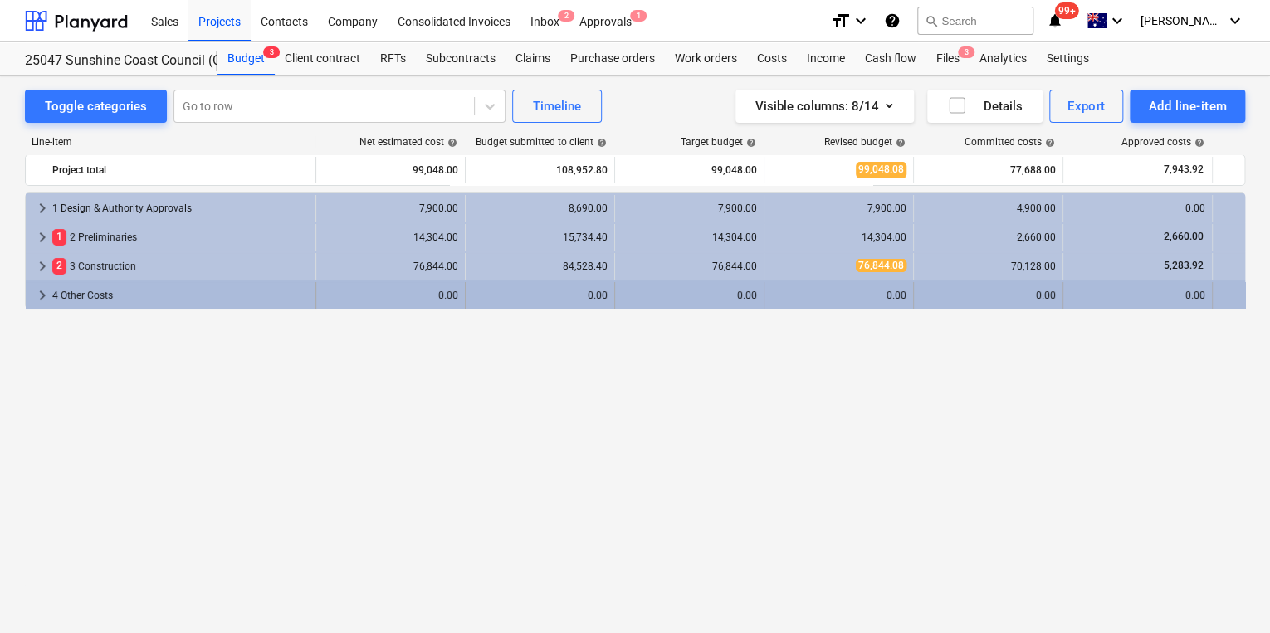
click at [39, 294] on span "keyboard_arrow_right" at bounding box center [42, 296] width 20 height 20
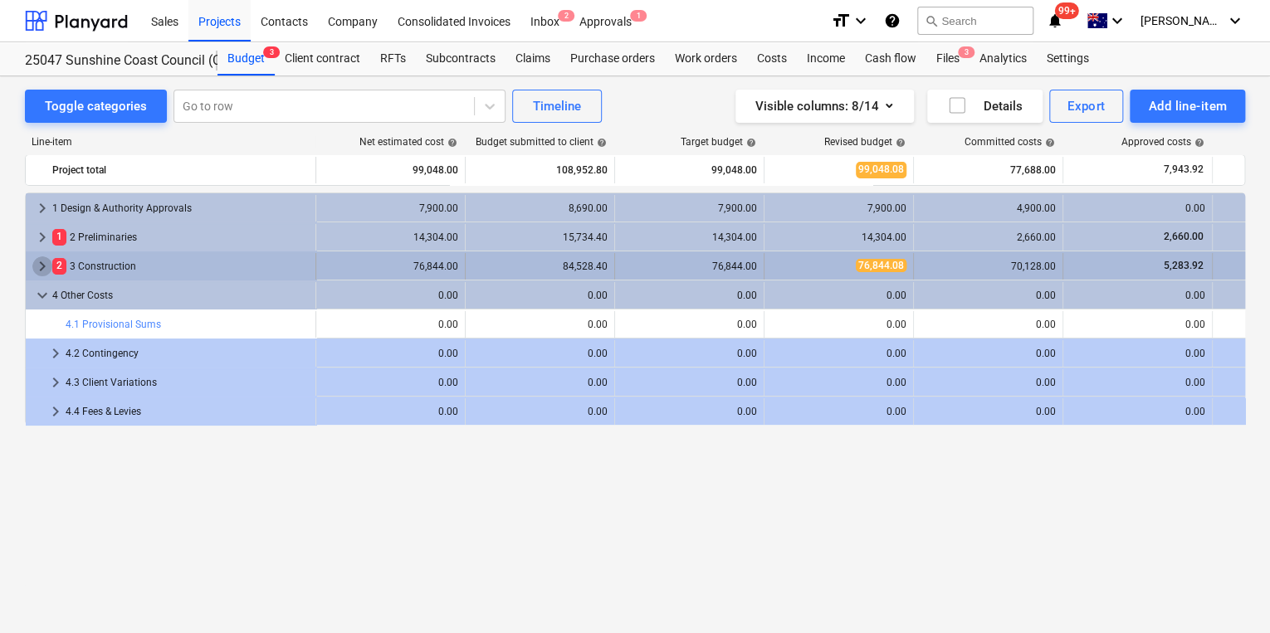
click at [33, 263] on span "keyboard_arrow_right" at bounding box center [42, 267] width 20 height 20
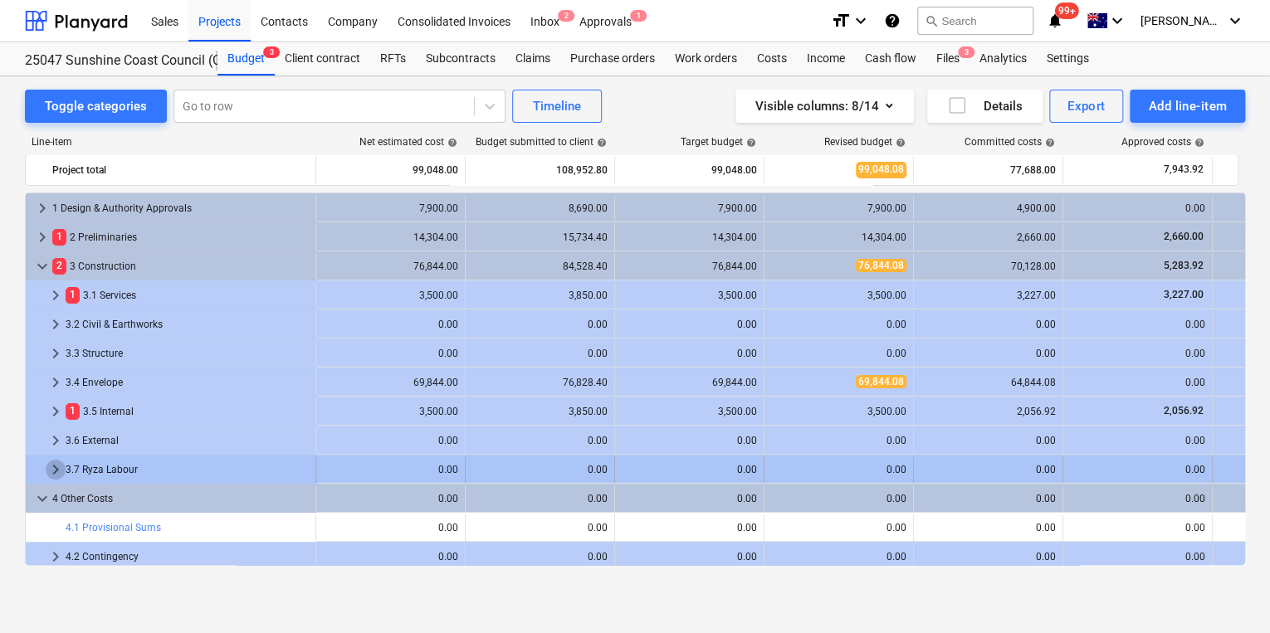
click at [56, 470] on span "keyboard_arrow_right" at bounding box center [56, 470] width 20 height 20
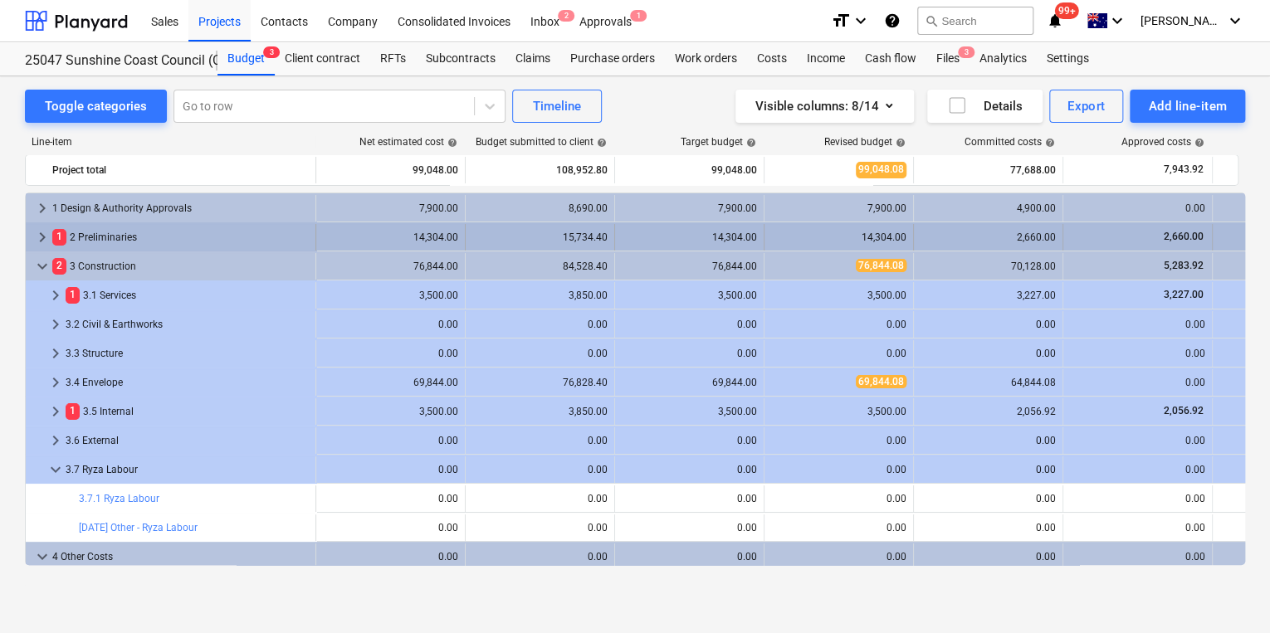
click at [37, 236] on span "keyboard_arrow_right" at bounding box center [42, 237] width 20 height 20
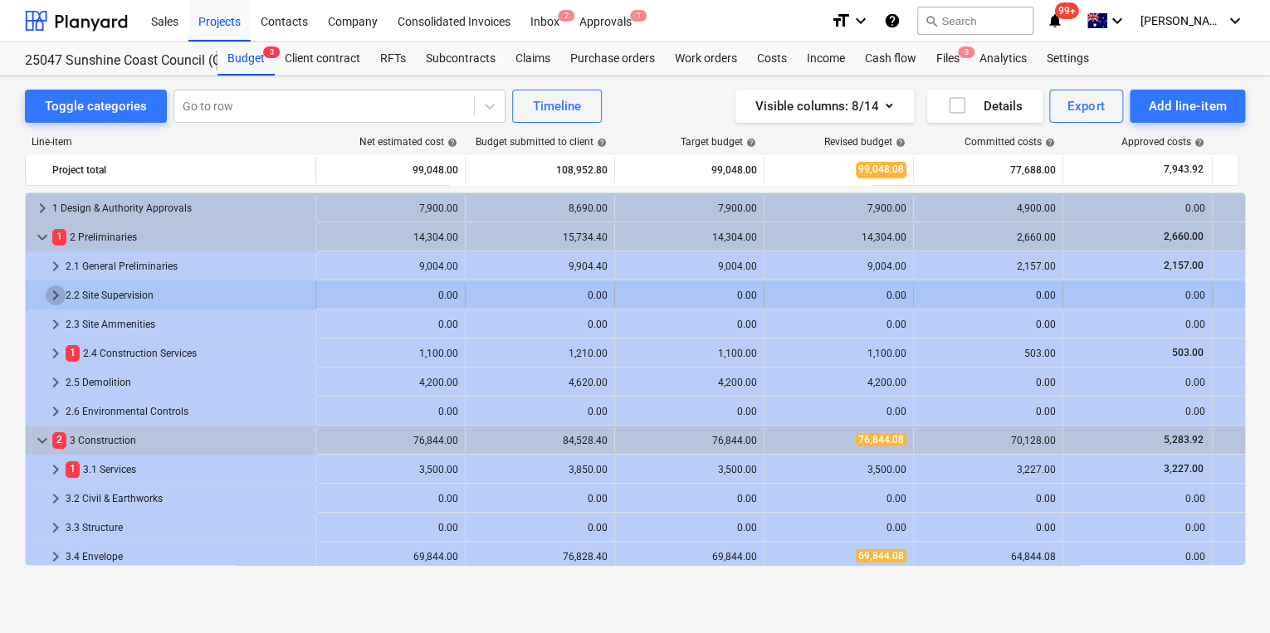
click at [49, 291] on span "keyboard_arrow_right" at bounding box center [56, 296] width 20 height 20
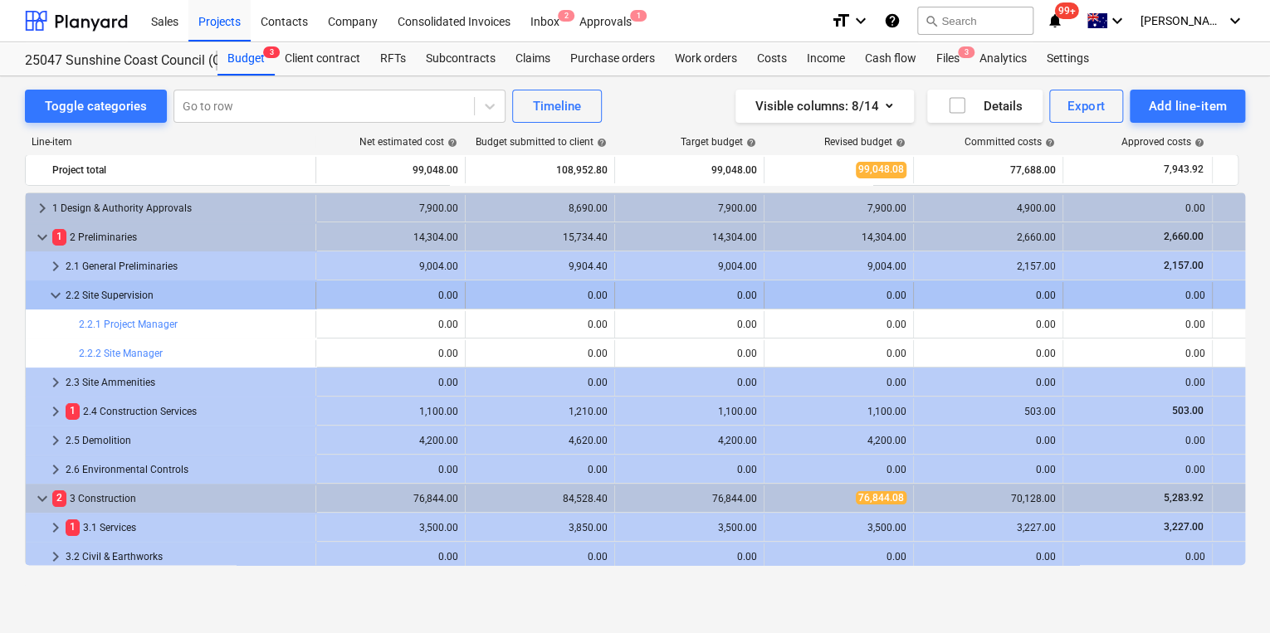
click at [51, 295] on span "keyboard_arrow_down" at bounding box center [56, 296] width 20 height 20
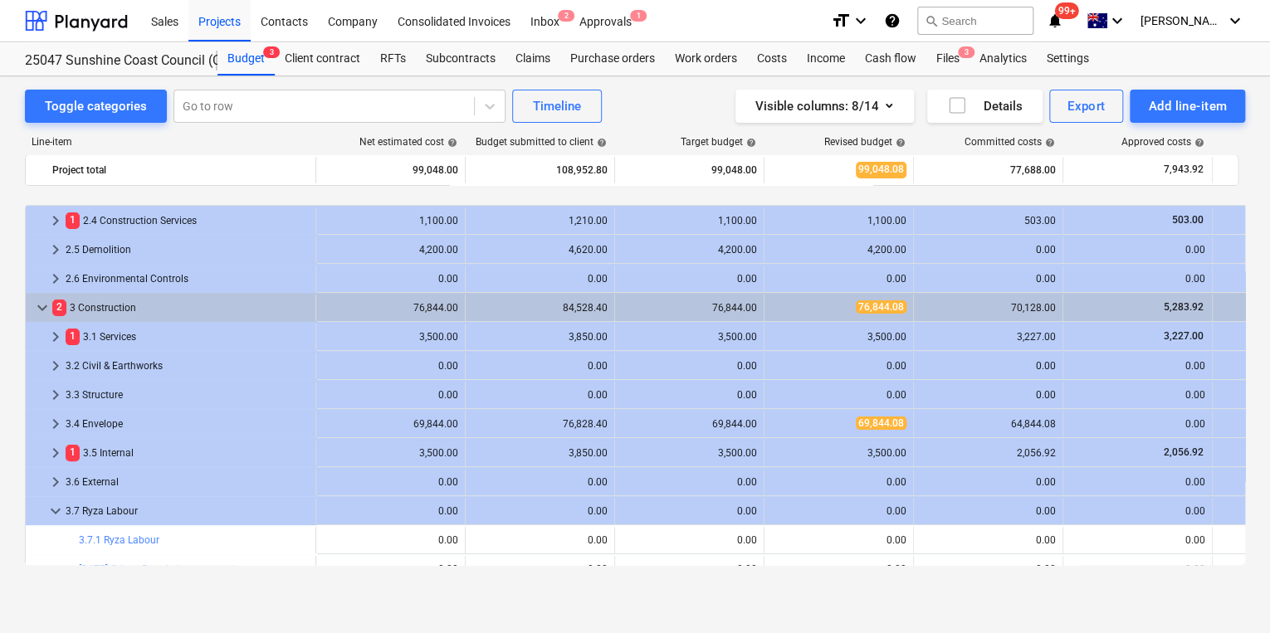
scroll to position [199, 0]
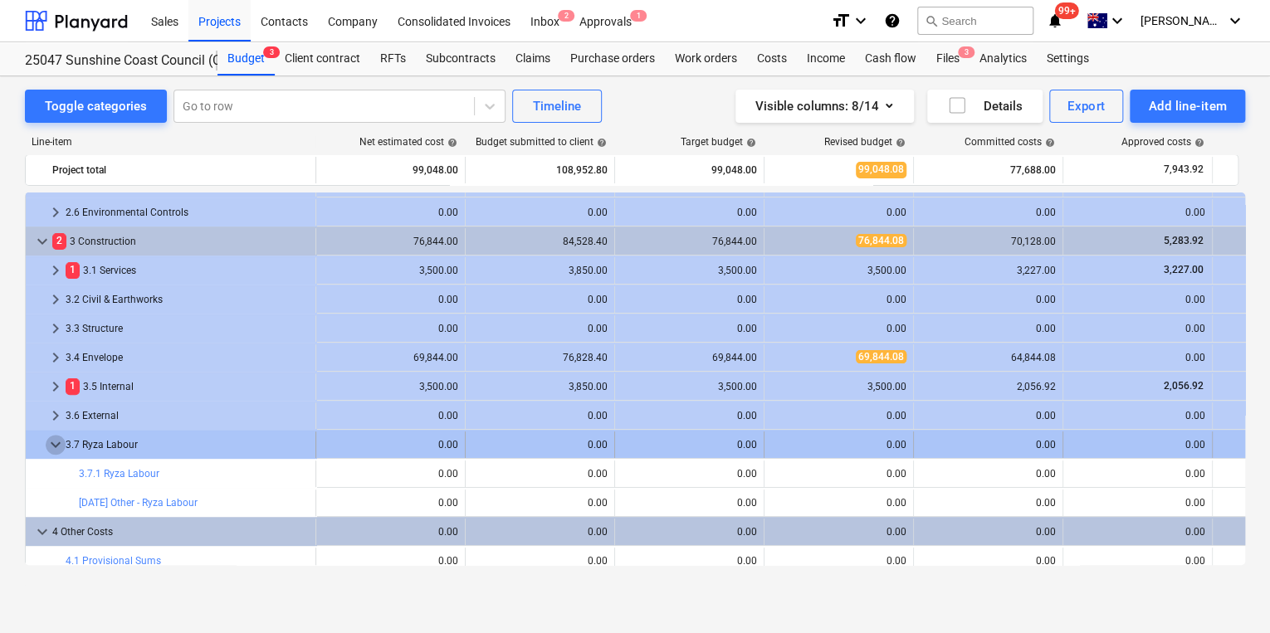
click at [50, 440] on span "keyboard_arrow_down" at bounding box center [56, 445] width 20 height 20
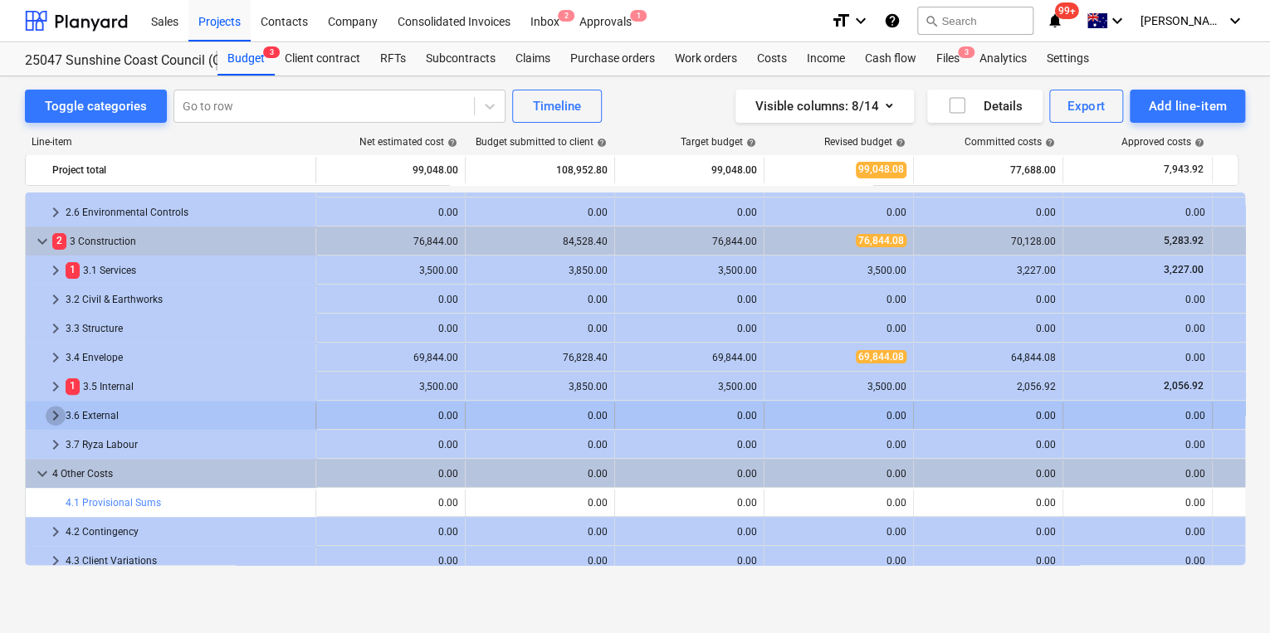
click at [51, 413] on span "keyboard_arrow_right" at bounding box center [56, 416] width 20 height 20
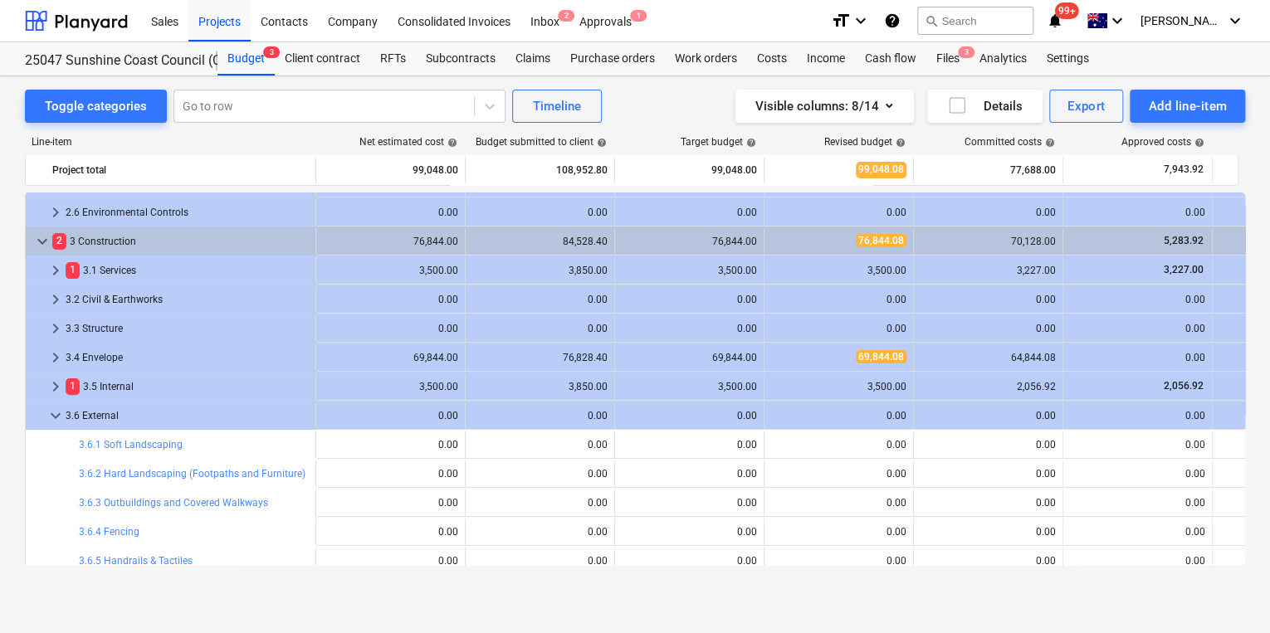
click at [51, 413] on span "keyboard_arrow_down" at bounding box center [56, 416] width 20 height 20
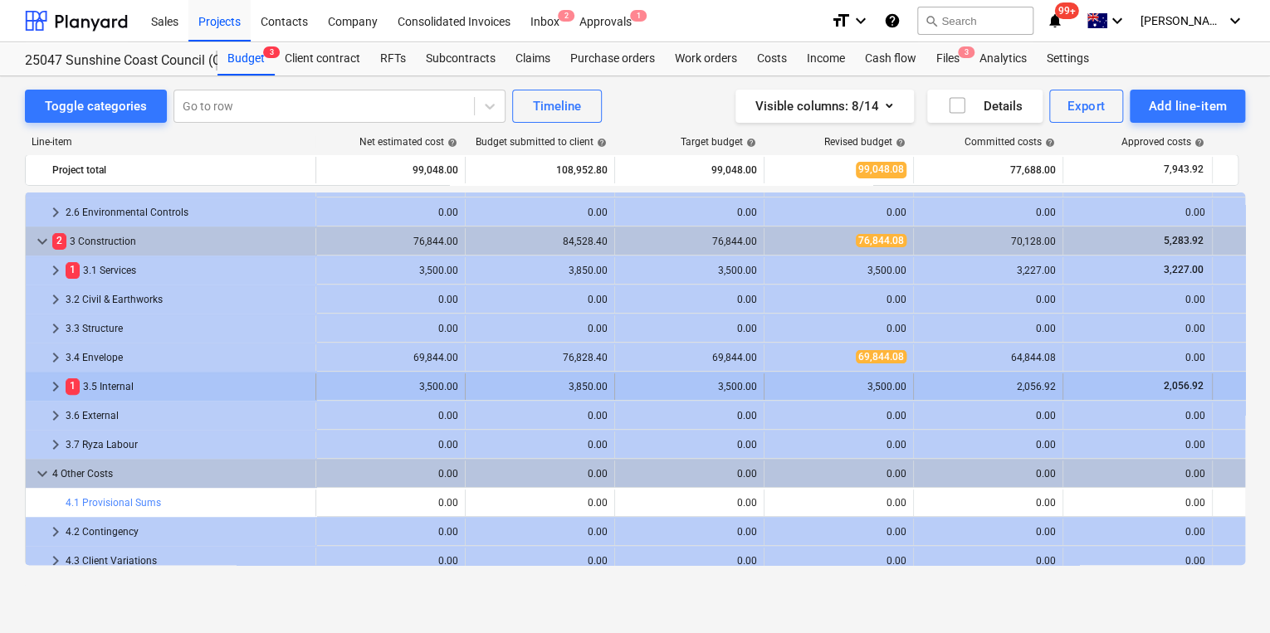
click at [53, 382] on span "keyboard_arrow_right" at bounding box center [56, 387] width 20 height 20
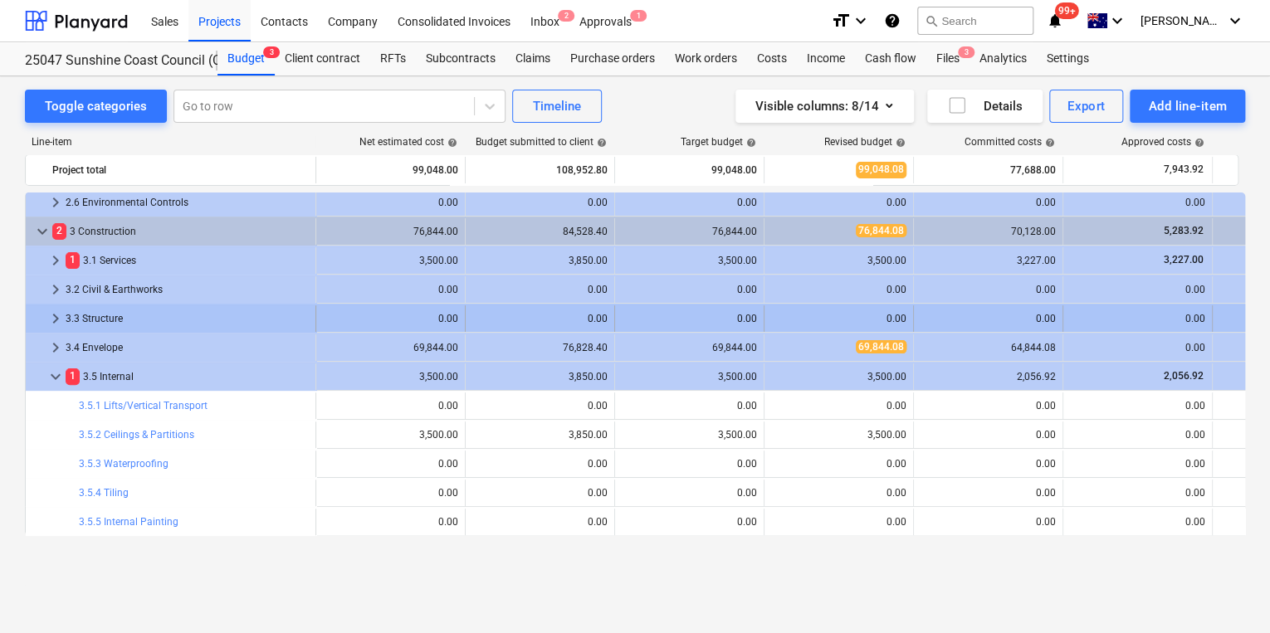
scroll to position [133, 0]
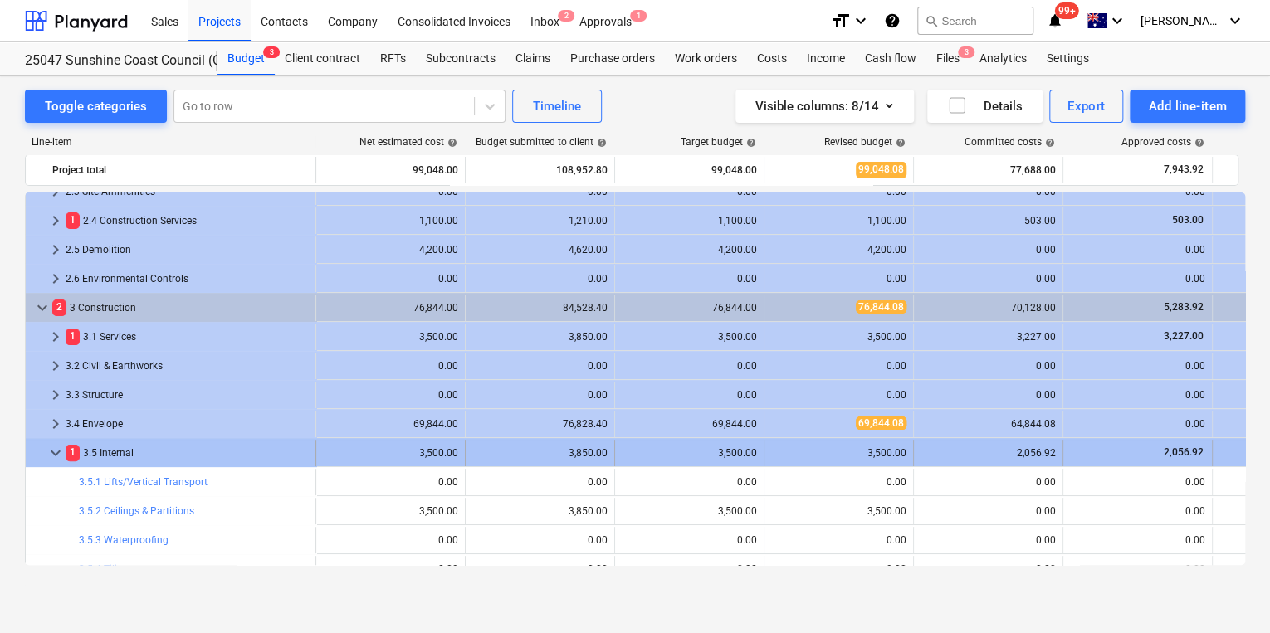
click at [51, 450] on span "keyboard_arrow_down" at bounding box center [56, 453] width 20 height 20
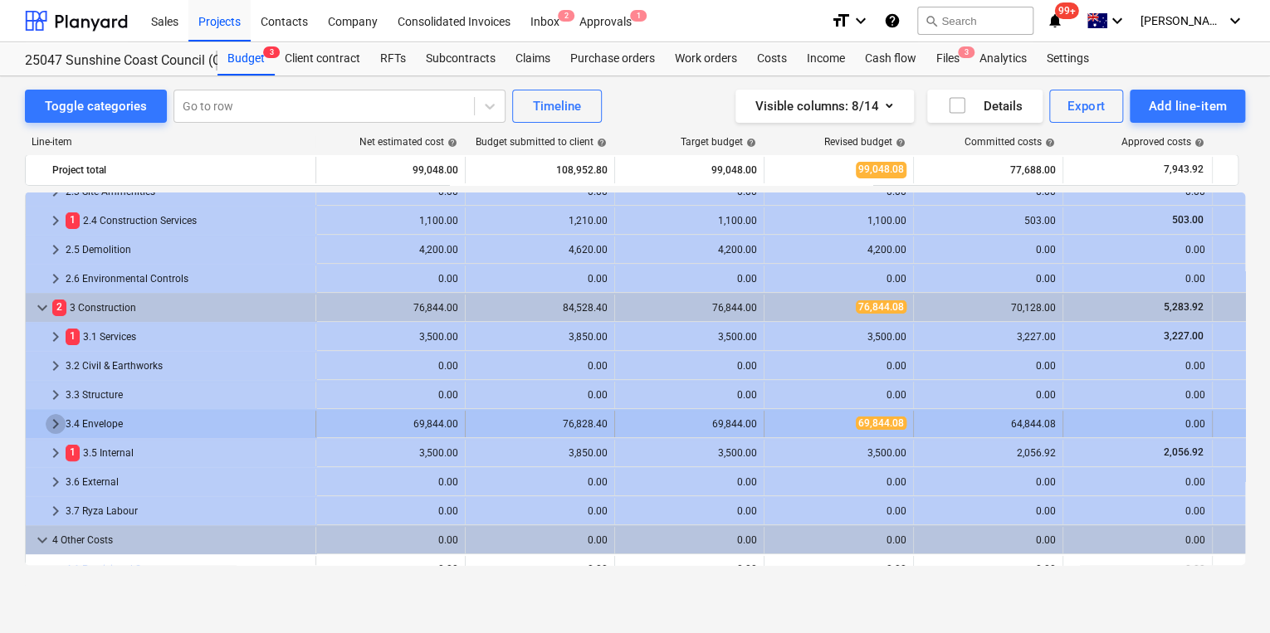
click at [52, 422] on span "keyboard_arrow_right" at bounding box center [56, 424] width 20 height 20
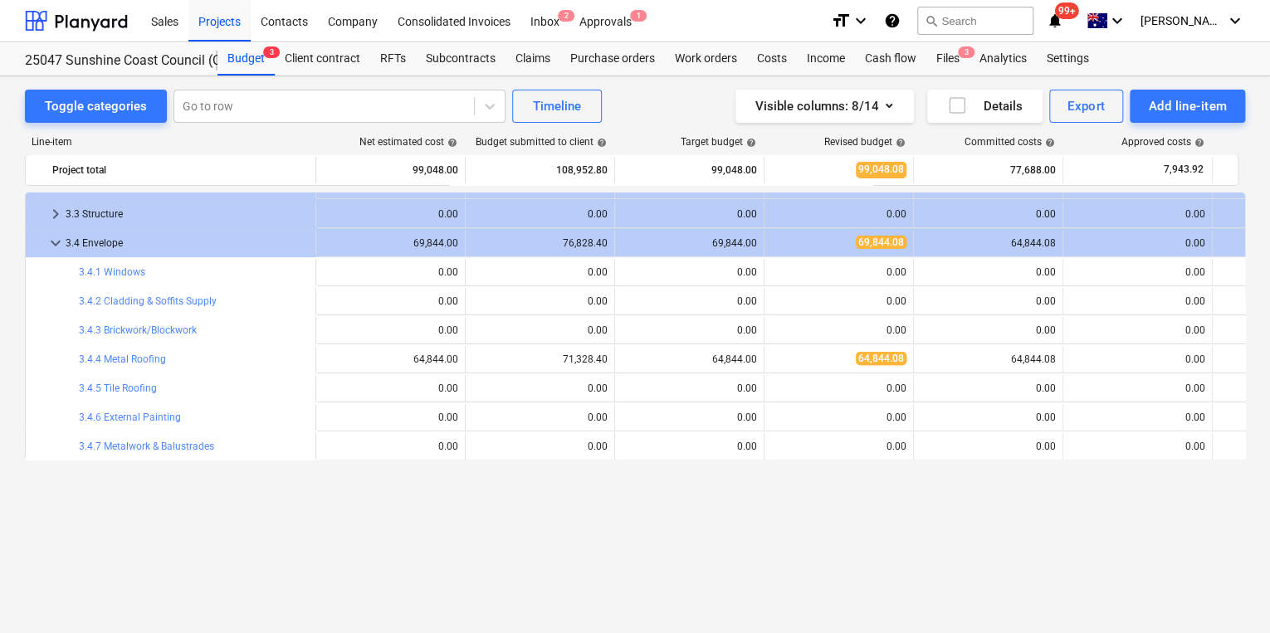
scroll to position [130, 0]
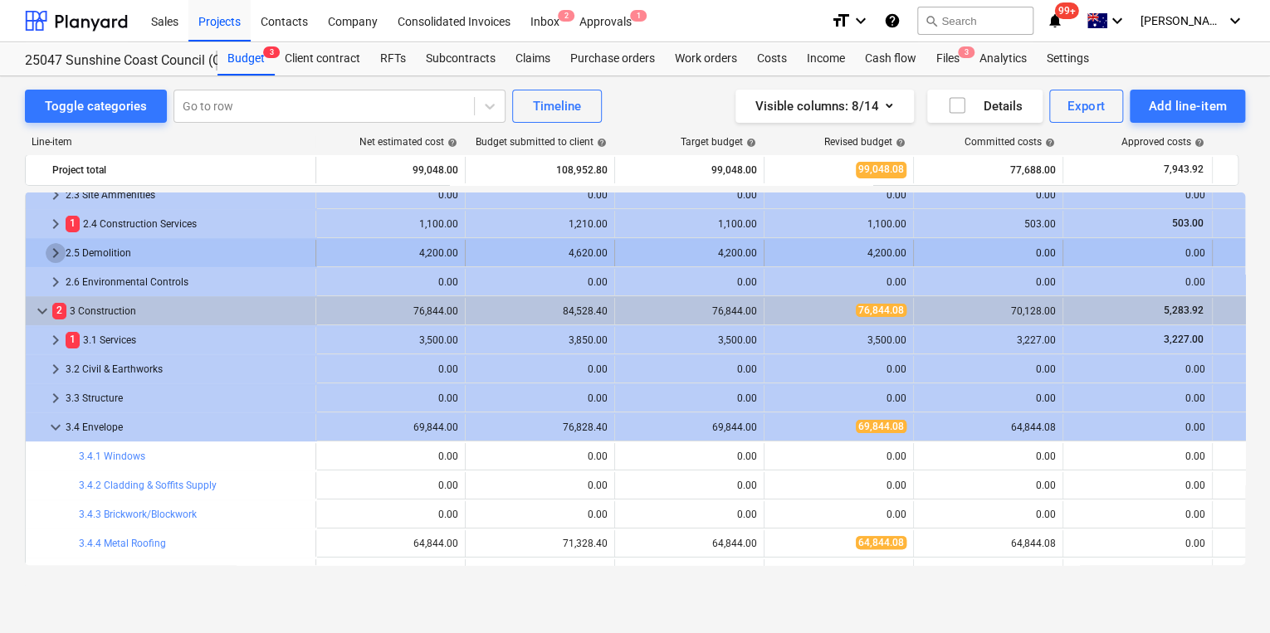
click at [56, 253] on span "keyboard_arrow_right" at bounding box center [56, 253] width 20 height 20
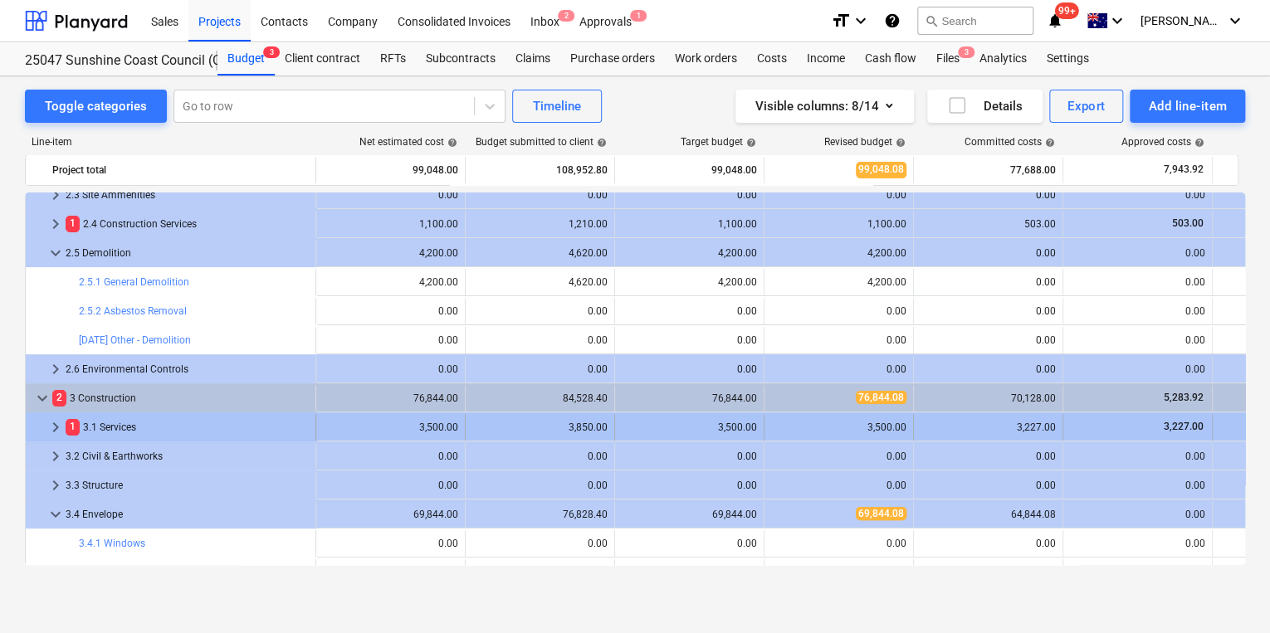
click at [56, 422] on span "keyboard_arrow_right" at bounding box center [56, 428] width 20 height 20
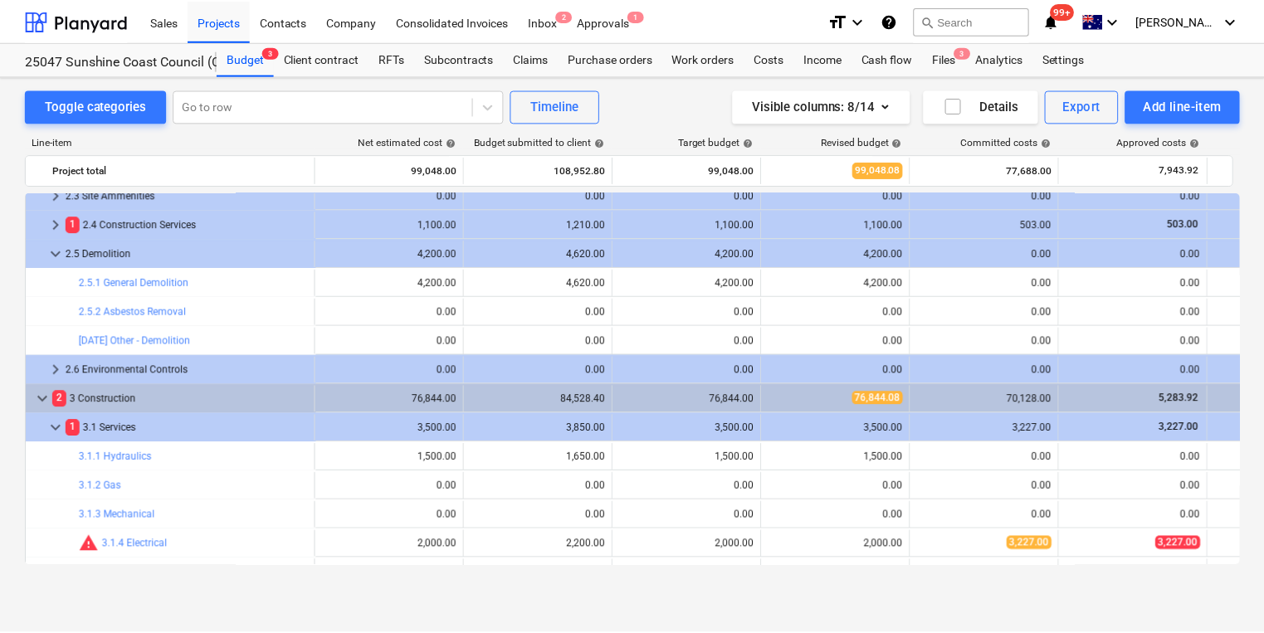
scroll to position [196, 0]
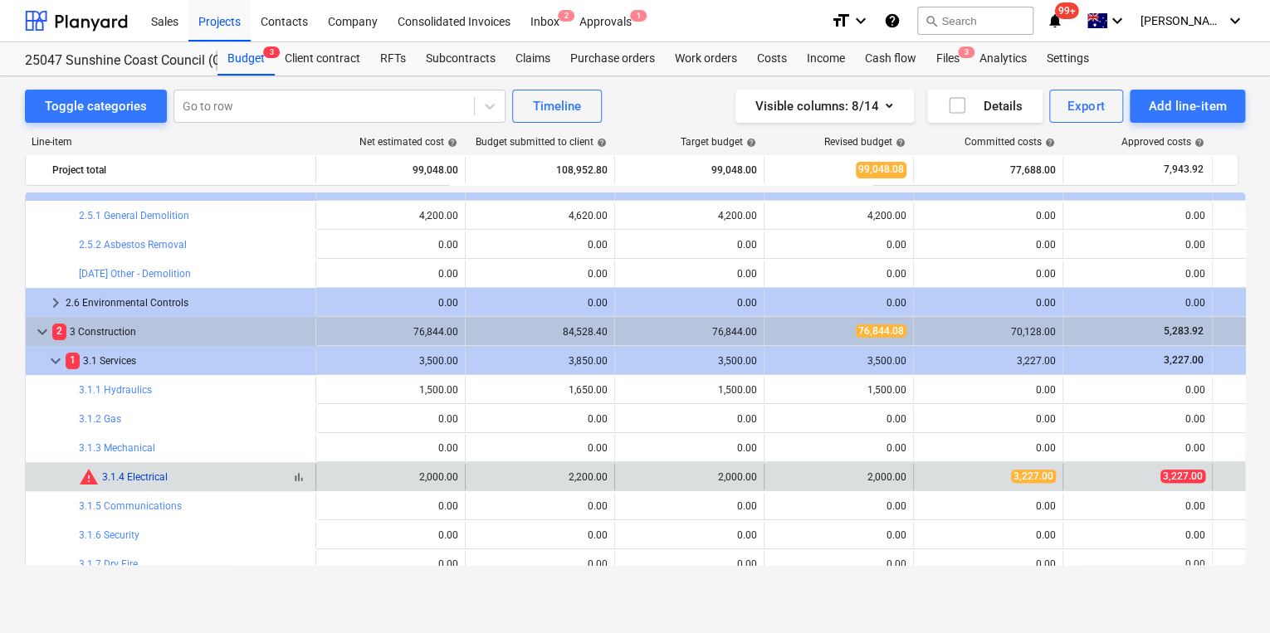
click at [152, 477] on link "3.1.4 Electrical" at bounding box center [135, 478] width 66 height 12
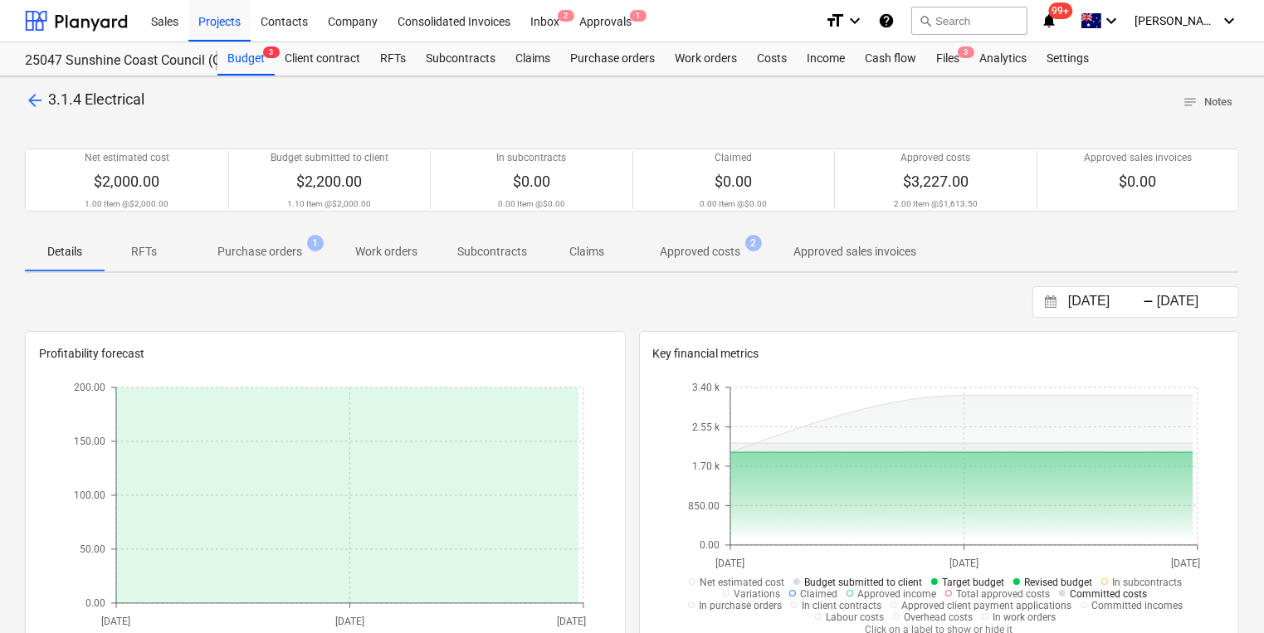
click at [701, 252] on p "Approved costs" at bounding box center [700, 251] width 81 height 17
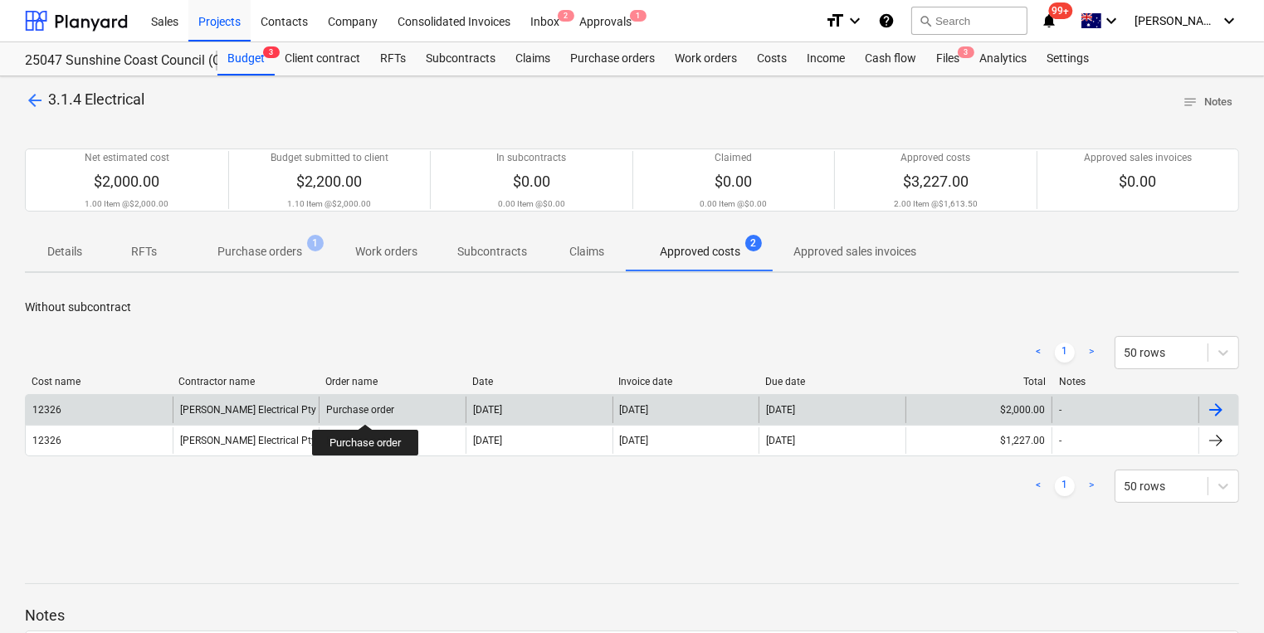
click at [366, 409] on div "Purchase order" at bounding box center [360, 410] width 68 height 12
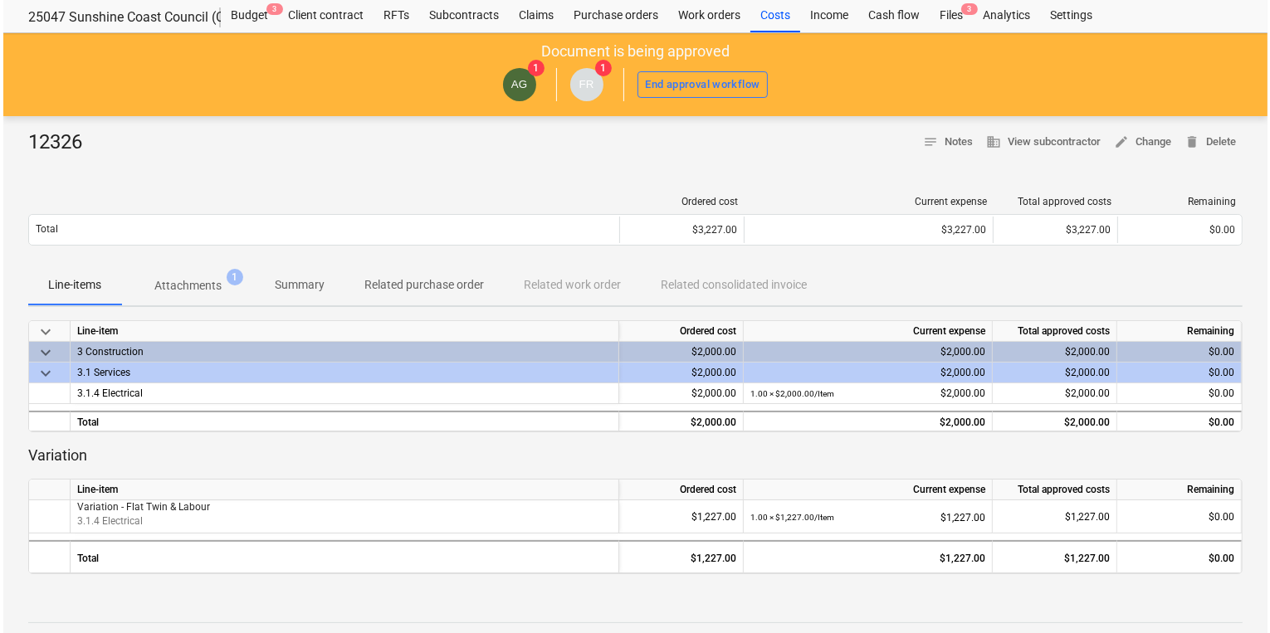
scroll to position [66, 0]
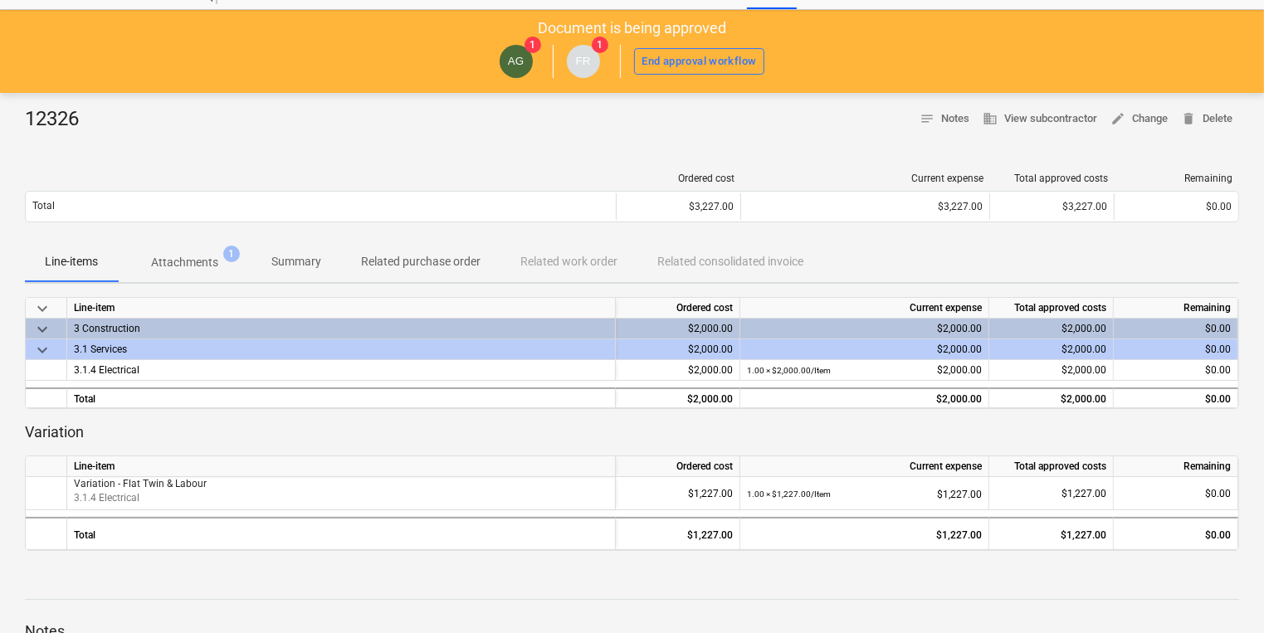
click at [190, 264] on p "Attachments" at bounding box center [184, 262] width 67 height 17
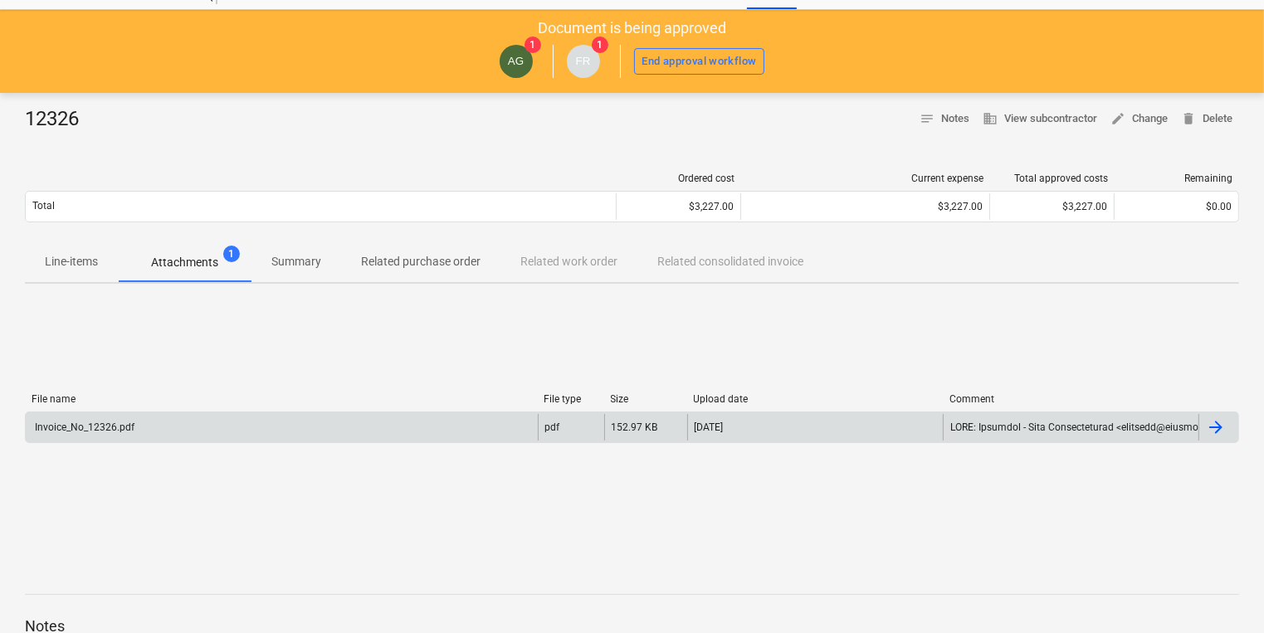
click at [53, 423] on div "Invoice_No_12326.pdf" at bounding box center [83, 428] width 102 height 12
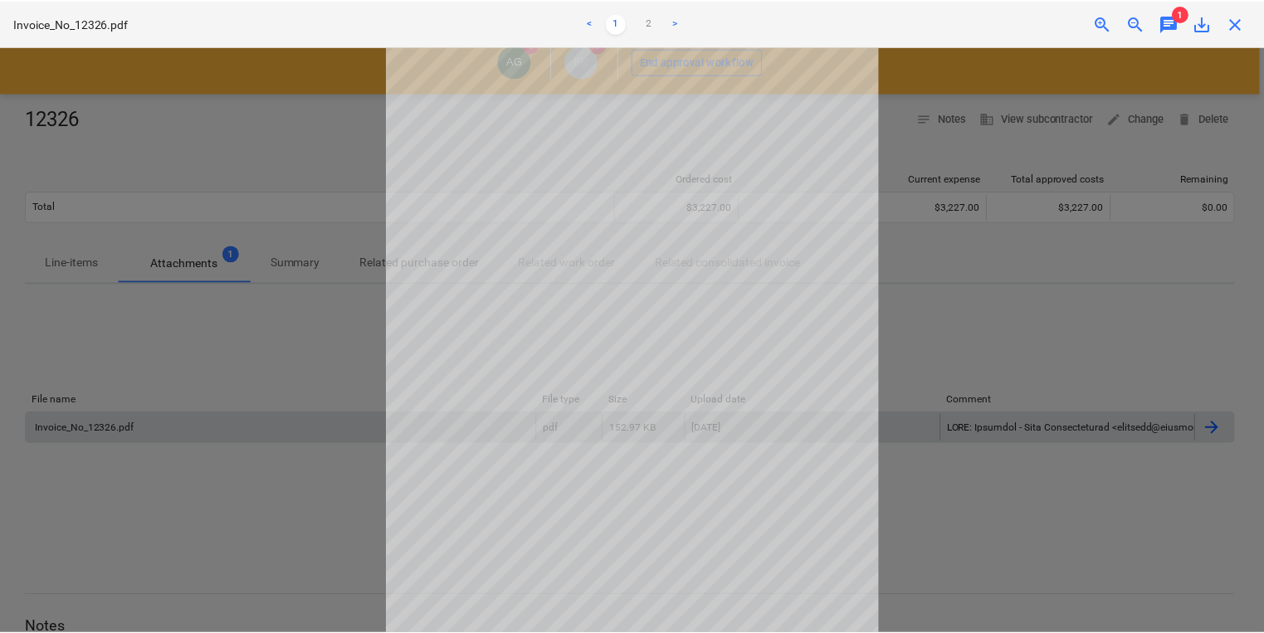
scroll to position [115, 0]
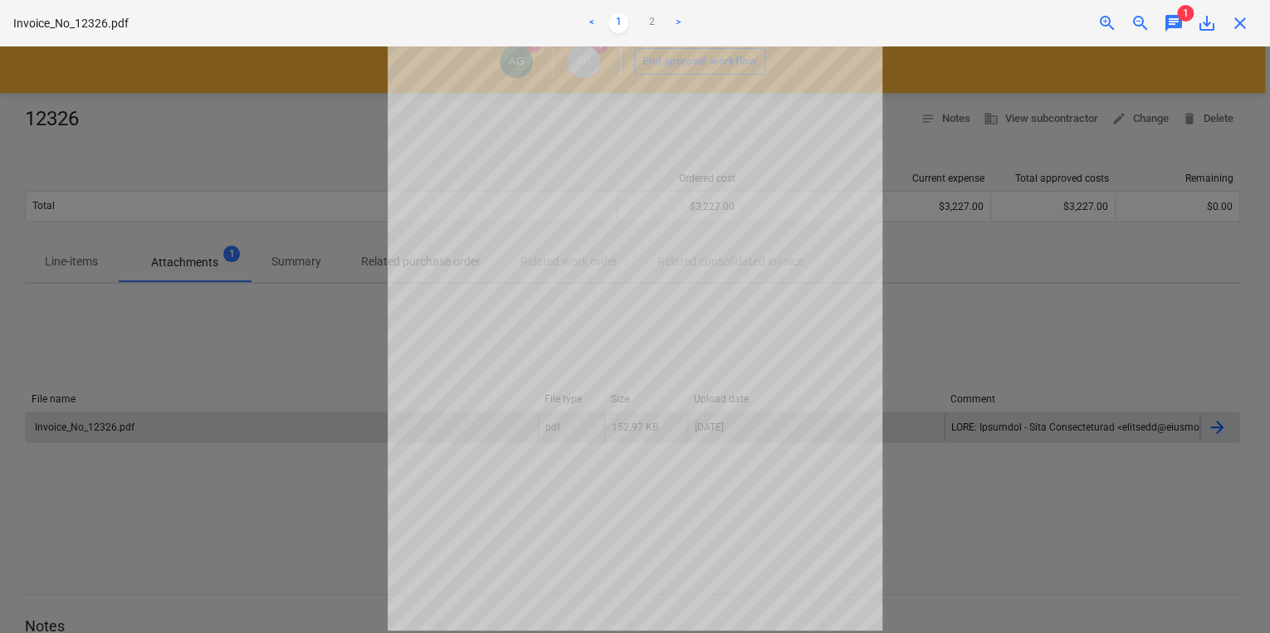
click at [1246, 23] on span "close" at bounding box center [1240, 23] width 20 height 20
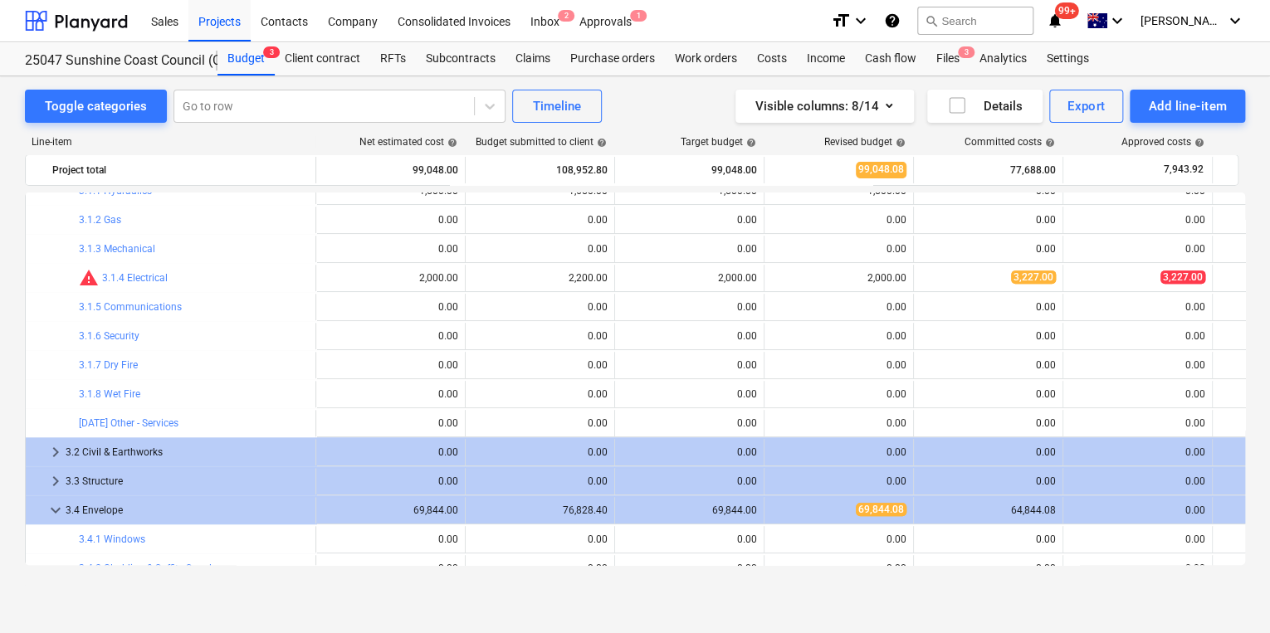
scroll to position [262, 0]
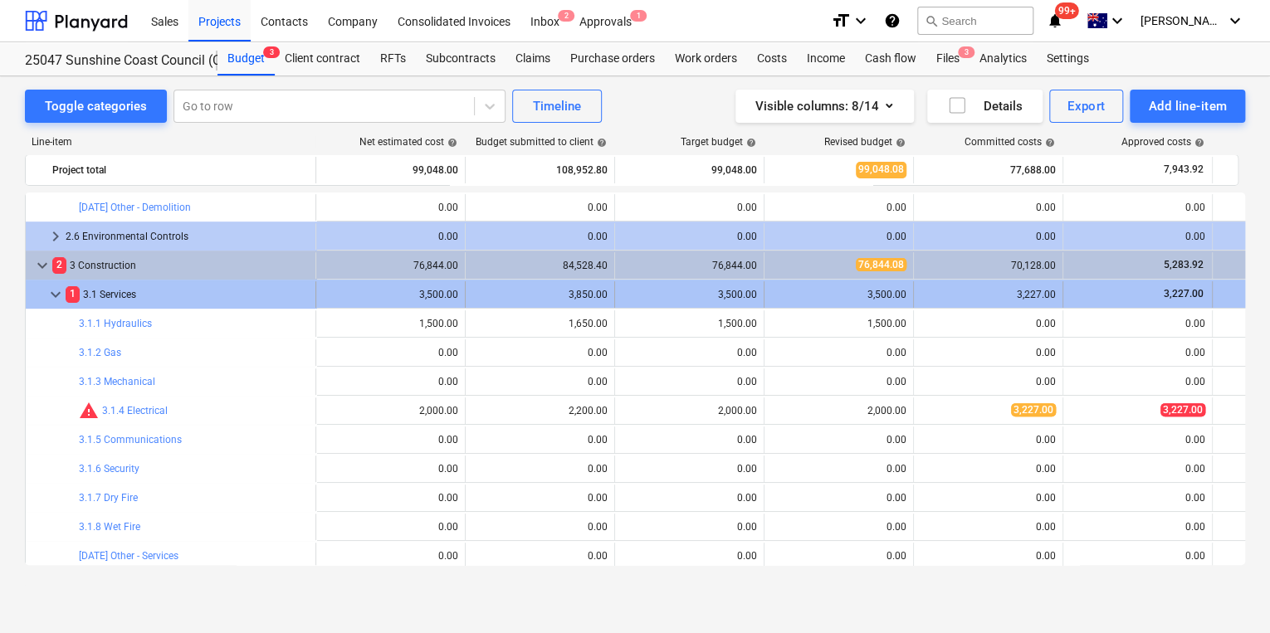
click at [51, 292] on span "keyboard_arrow_down" at bounding box center [56, 295] width 20 height 20
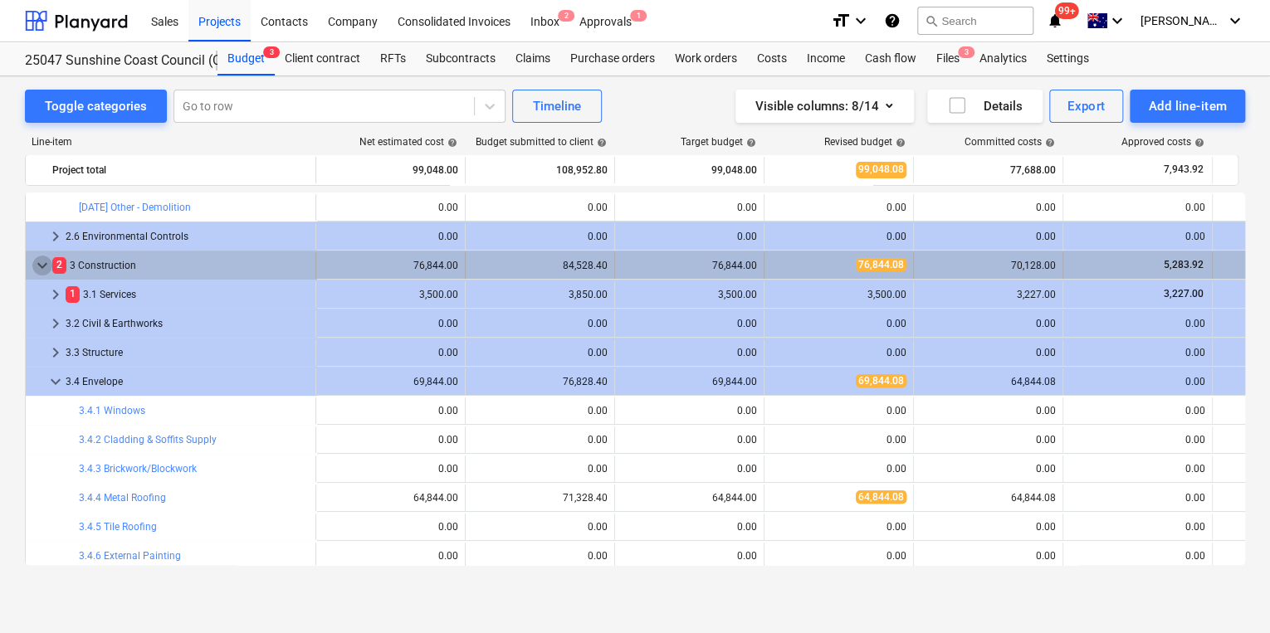
click at [44, 266] on span "keyboard_arrow_down" at bounding box center [42, 266] width 20 height 20
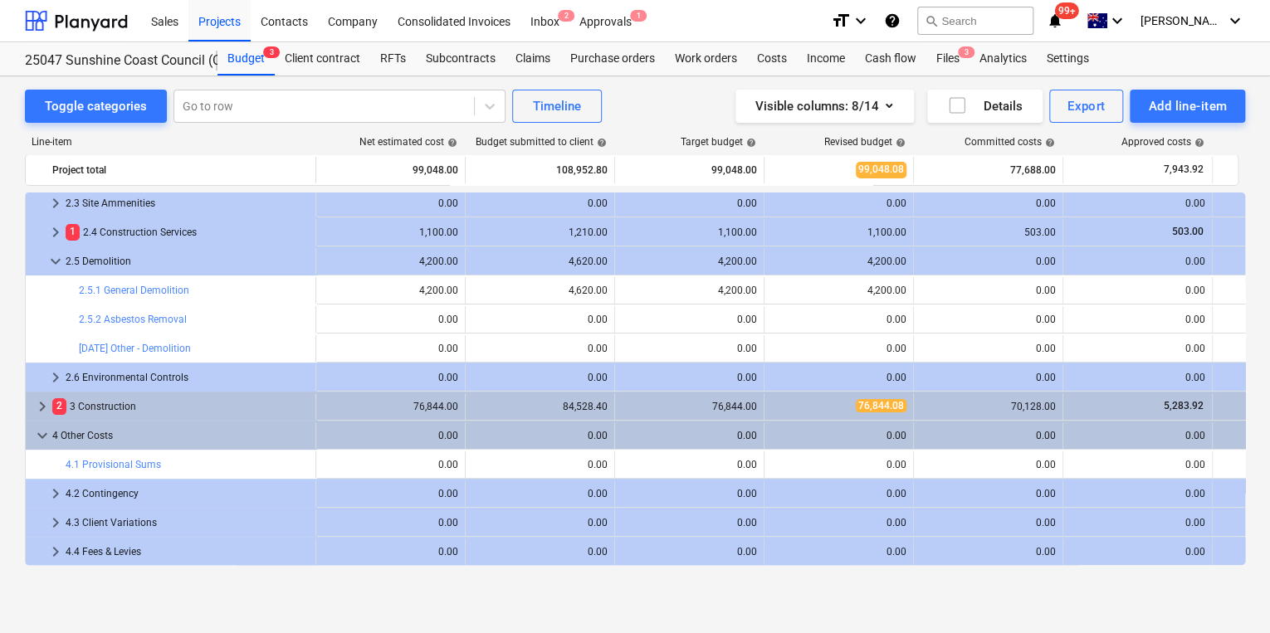
scroll to position [121, 0]
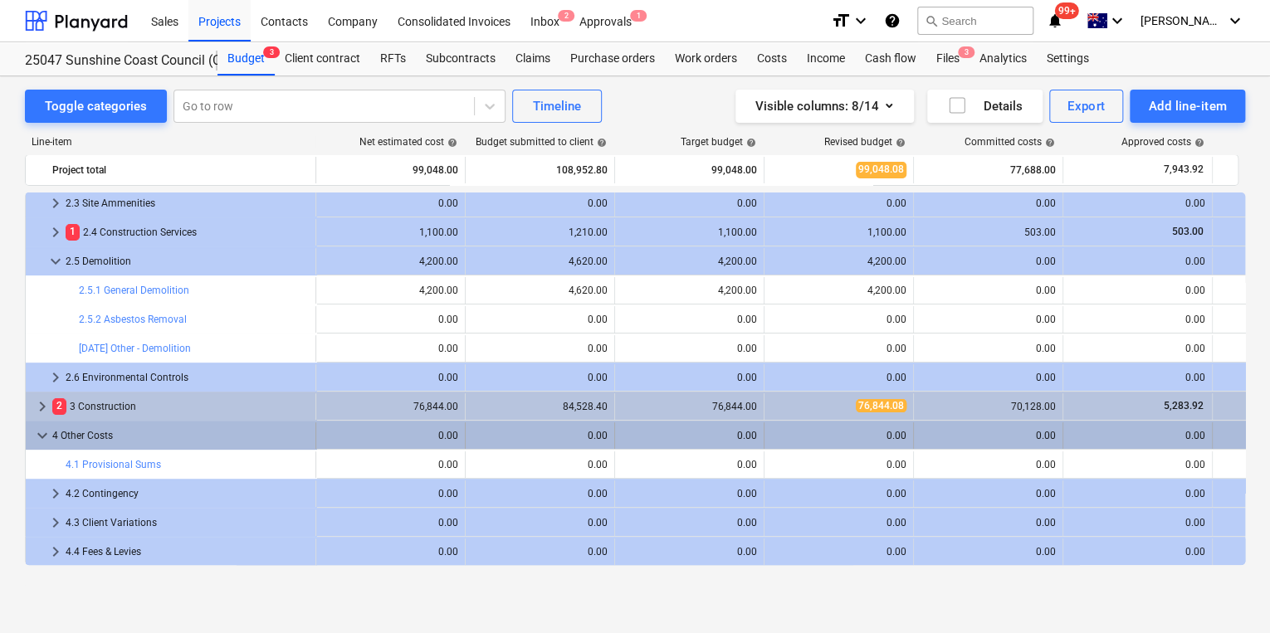
click at [41, 435] on span "keyboard_arrow_down" at bounding box center [42, 436] width 20 height 20
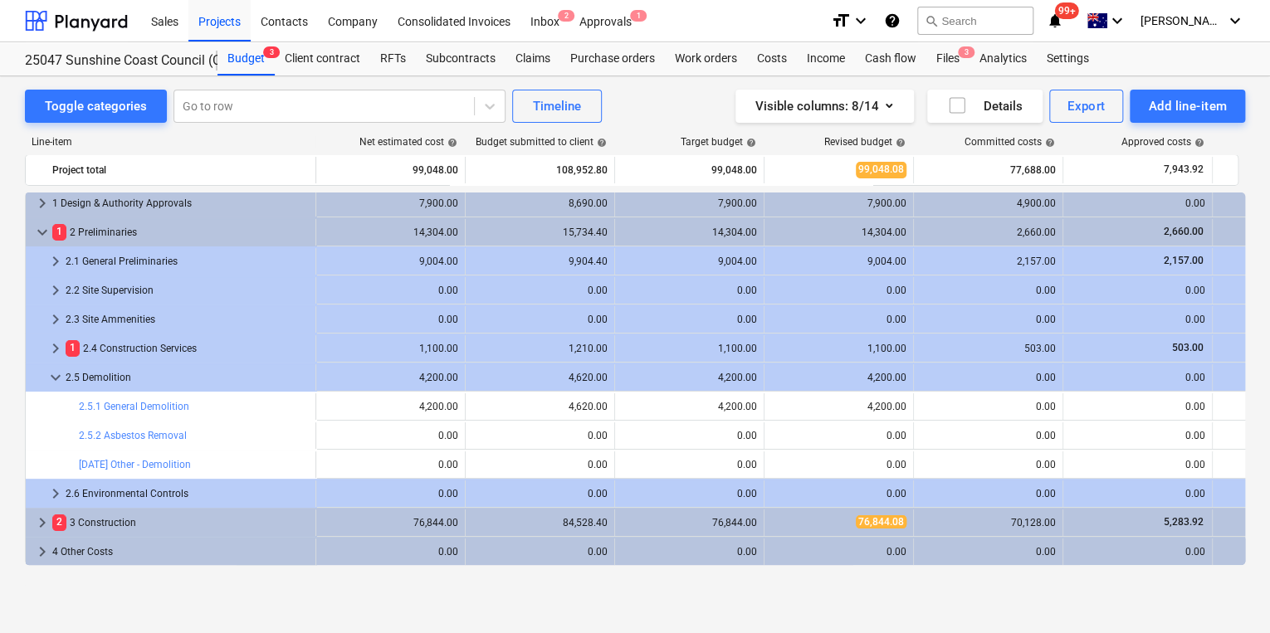
scroll to position [5, 0]
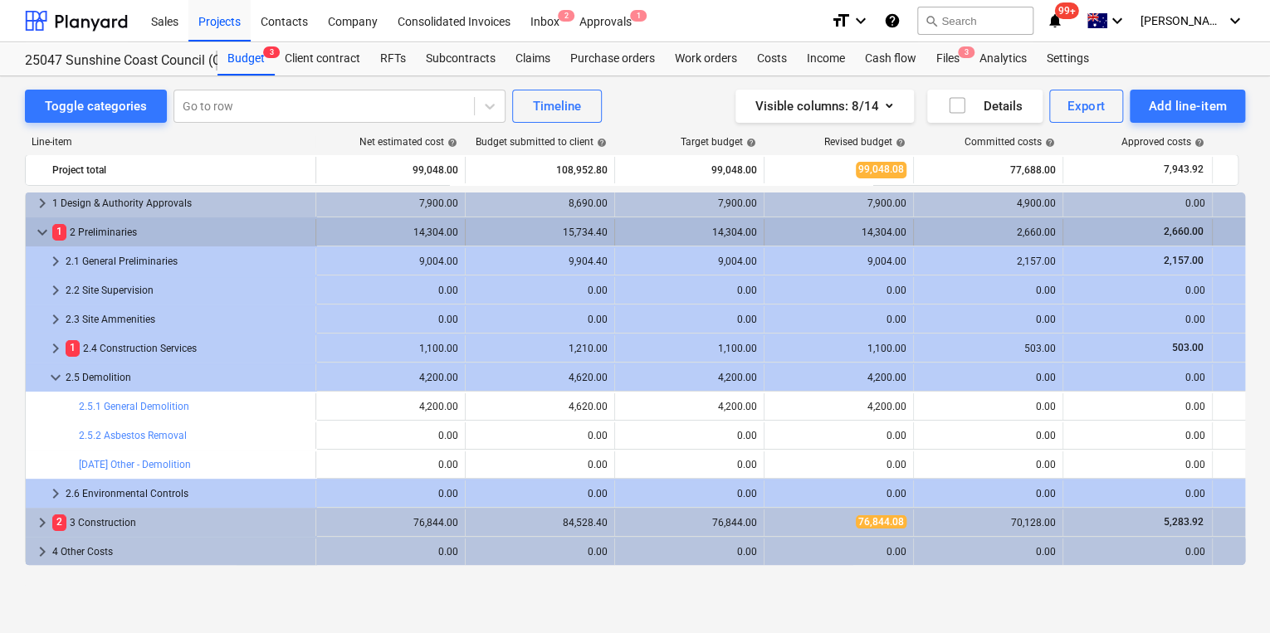
click at [40, 228] on span "keyboard_arrow_down" at bounding box center [42, 232] width 20 height 20
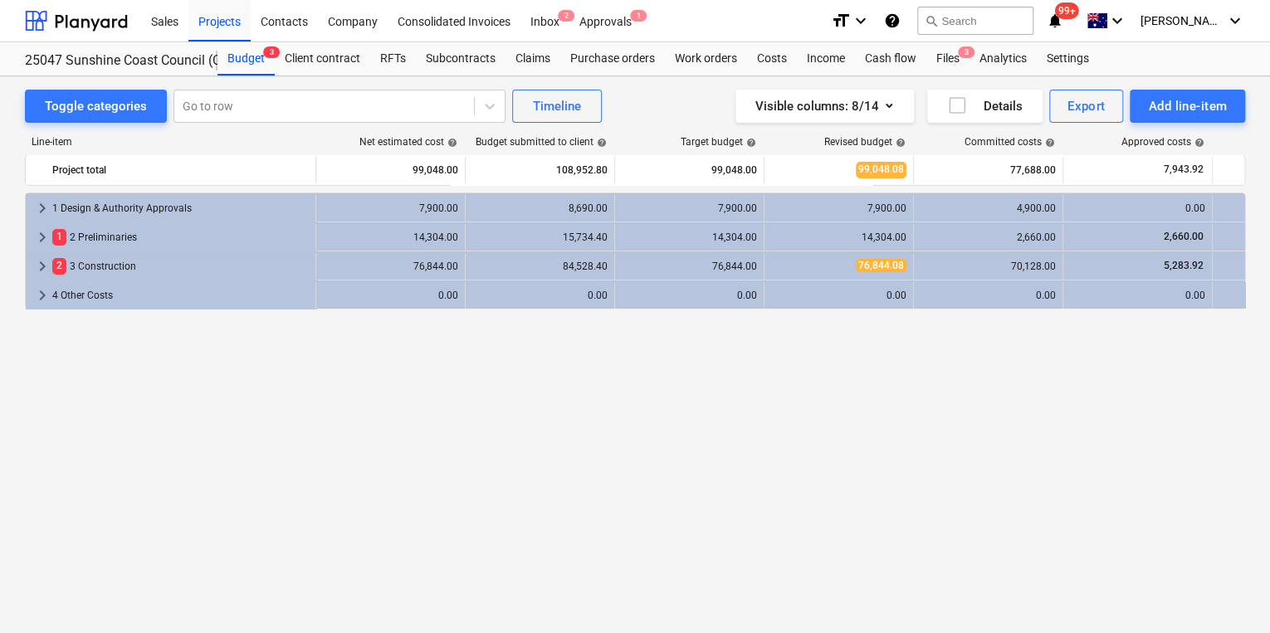
click at [541, 428] on div "keyboard_arrow_right 1 Design & Authority Approvals 7,900.00 8,690.00 7,900.00 …" at bounding box center [635, 379] width 1220 height 373
click at [627, 22] on div "Approvals 1" at bounding box center [606, 20] width 72 height 42
